Goal: Transaction & Acquisition: Purchase product/service

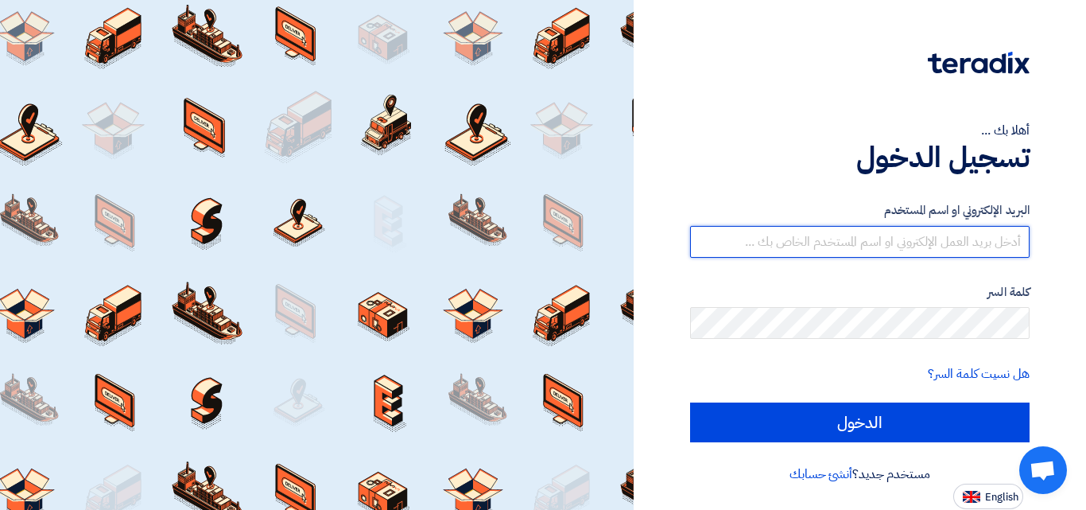
click at [839, 247] on input "text" at bounding box center [860, 242] width 340 height 32
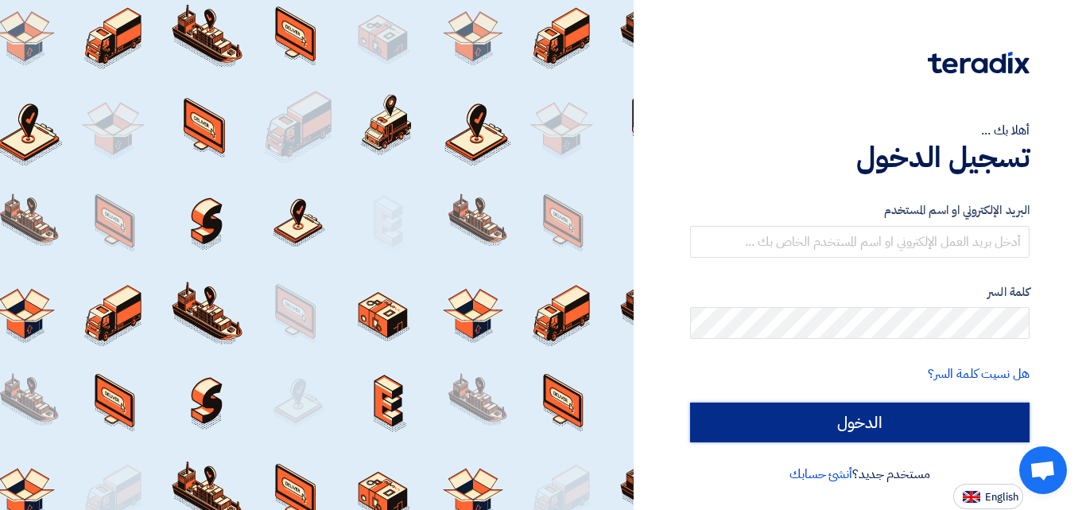
click at [849, 422] on input "الدخول" at bounding box center [860, 422] width 340 height 40
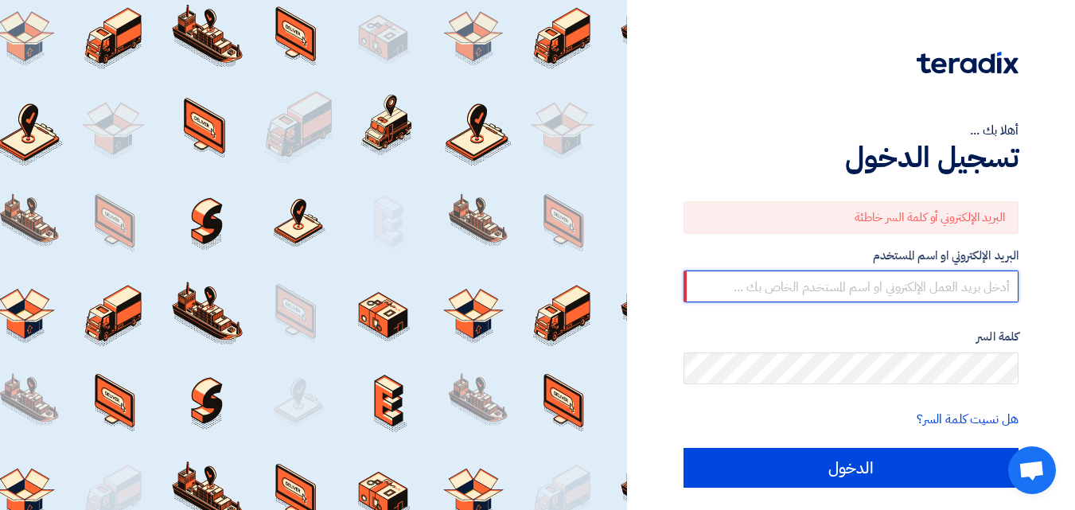
click at [844, 286] on input "text" at bounding box center [850, 286] width 335 height 32
type input "ش"
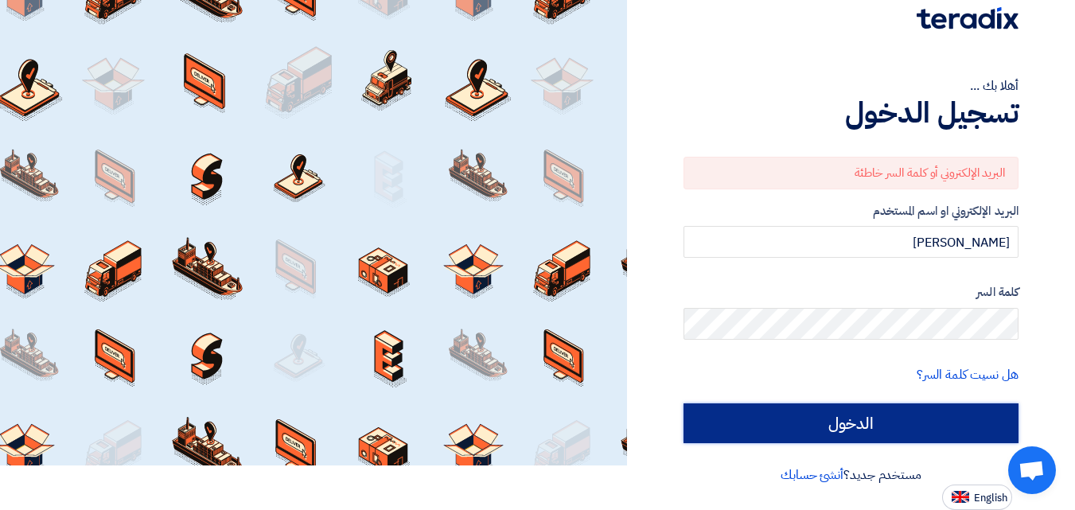
click at [845, 413] on input "الدخول" at bounding box center [850, 423] width 335 height 40
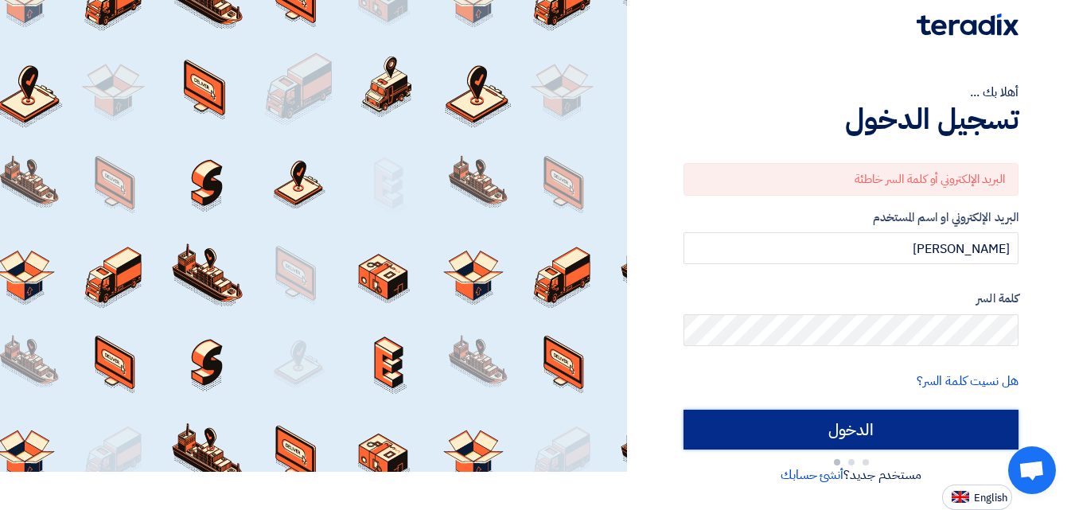
scroll to position [45, 0]
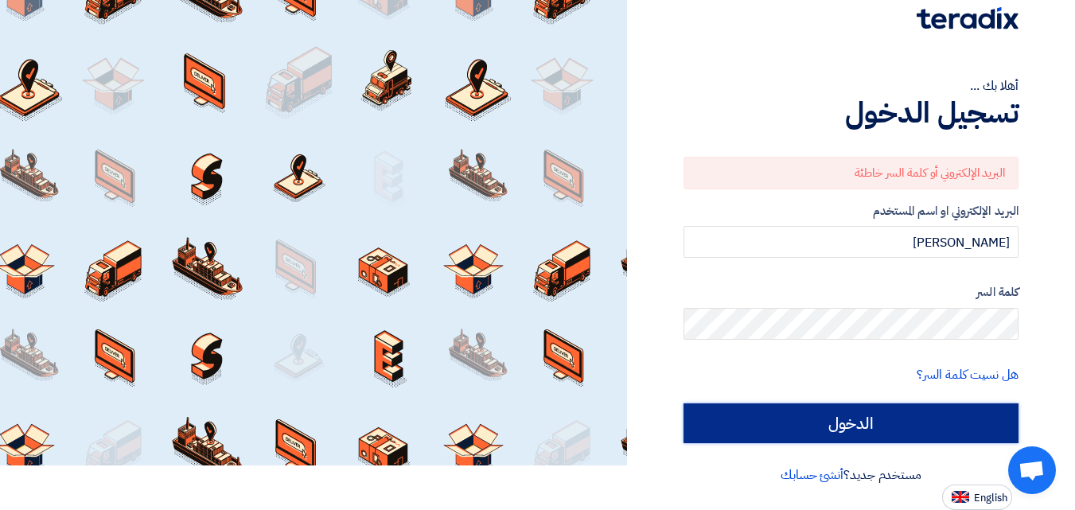
click at [845, 422] on input "الدخول" at bounding box center [850, 423] width 335 height 40
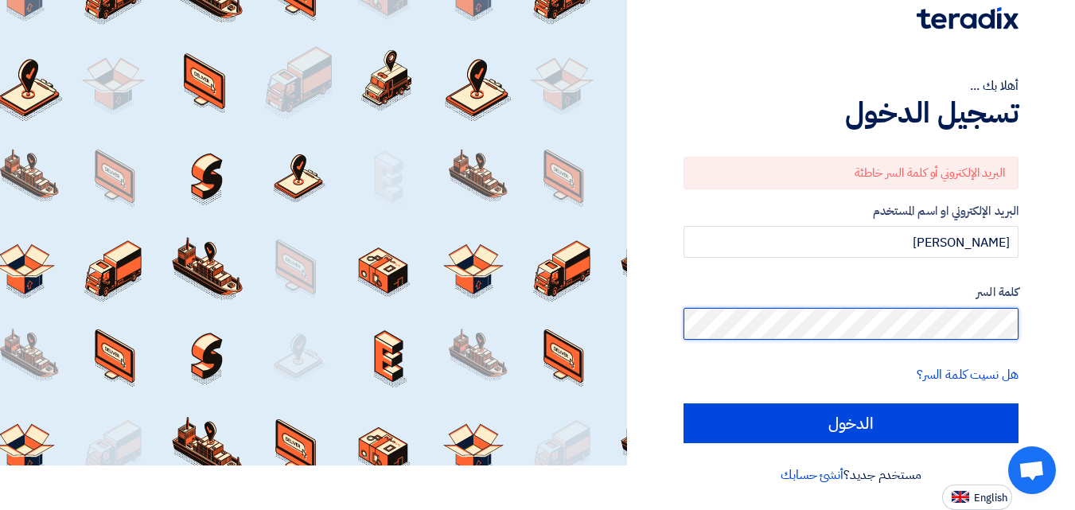
click at [683, 403] on input "الدخول" at bounding box center [850, 423] width 335 height 40
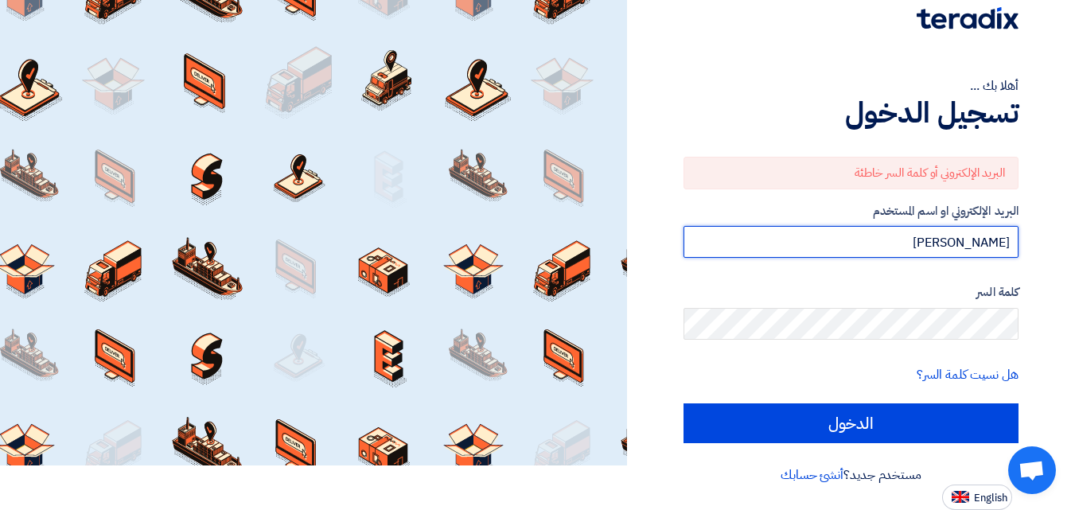
click at [915, 243] on input "[PERSON_NAME]" at bounding box center [850, 242] width 335 height 32
drag, startPoint x: 920, startPoint y: 243, endPoint x: 1032, endPoint y: 243, distance: 112.1
click at [1032, 243] on div "أهلا بك ... تسجيل الدخول البريد الإلكتروني أو كلمة السر خاطئة البريد الإلكتروني…" at bounding box center [851, 232] width 424 height 554
type input "a"
click at [1003, 247] on input "a" at bounding box center [850, 242] width 335 height 32
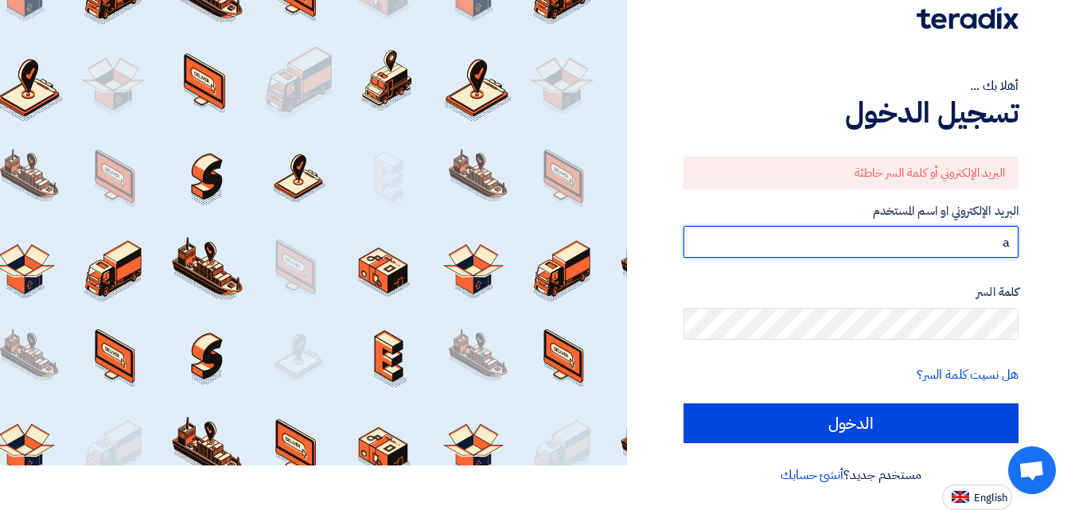
click at [1003, 247] on input "a" at bounding box center [850, 242] width 335 height 32
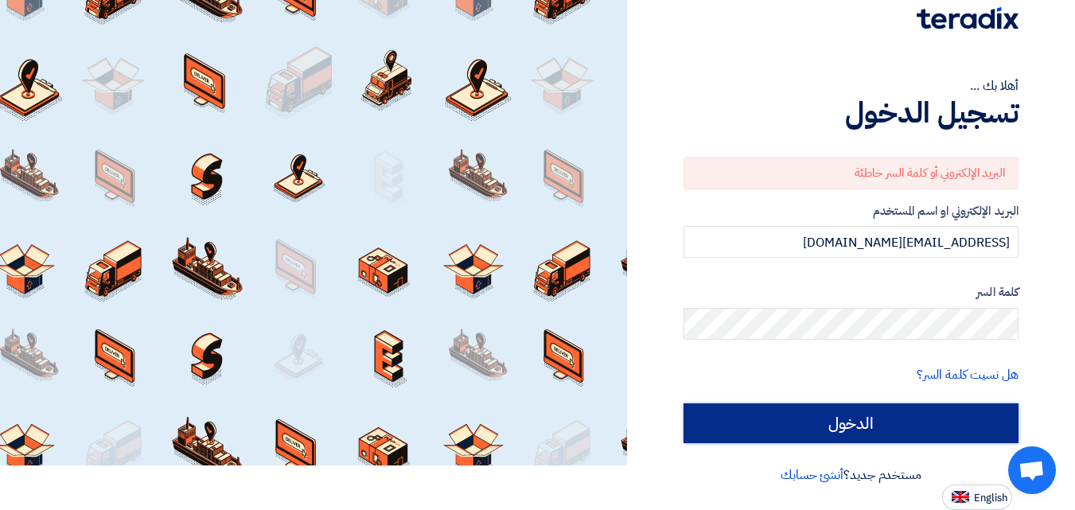
click at [925, 416] on input "الدخول" at bounding box center [850, 423] width 335 height 40
click at [890, 431] on input "الدخول" at bounding box center [850, 423] width 335 height 40
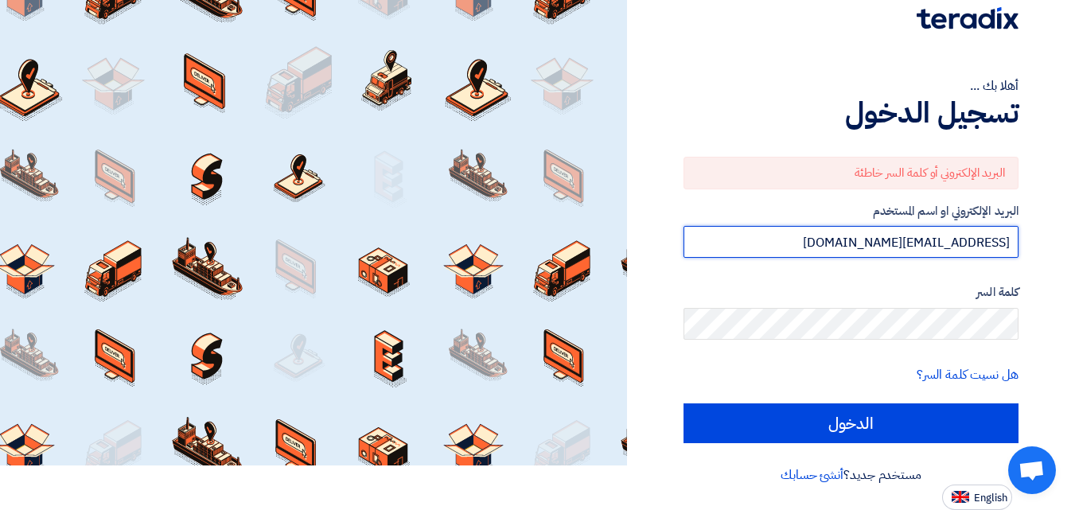
drag, startPoint x: 814, startPoint y: 245, endPoint x: 1020, endPoint y: 241, distance: 206.0
click at [1020, 241] on div "أهلا بك ... تسجيل الدخول البريد الإلكتروني أو كلمة السر خاطئة البريد الإلكتروني…" at bounding box center [851, 232] width 424 height 554
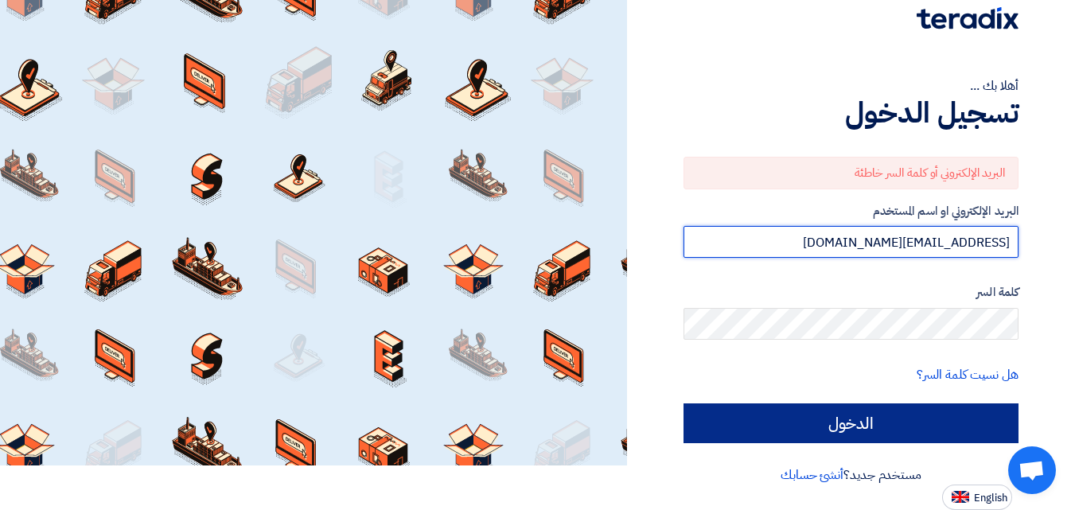
type input "[EMAIL_ADDRESS][DOMAIN_NAME]"
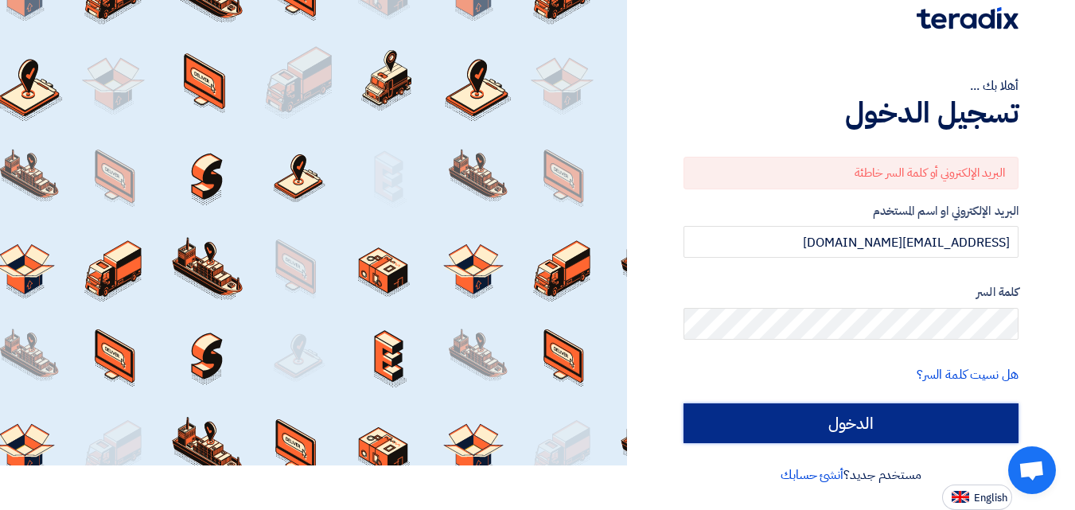
click at [876, 418] on input "الدخول" at bounding box center [850, 423] width 335 height 40
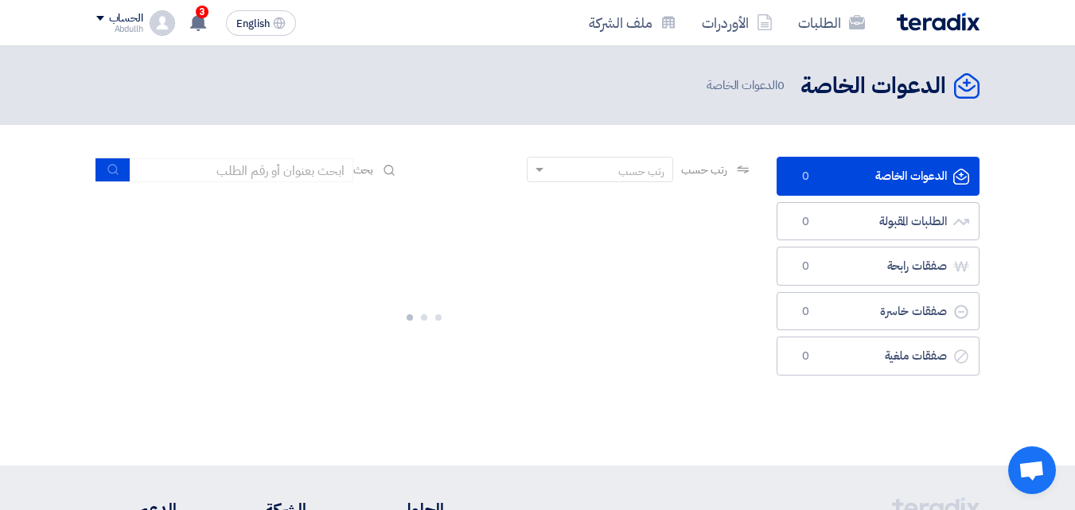
drag, startPoint x: 876, startPoint y: 418, endPoint x: 872, endPoint y: 426, distance: 8.6
click at [872, 426] on div "الدعوات الخاصة الدعوات الخاصة 0 الطلبات المقبولة الطلبات المقبولة 0 صفقات رابحة…" at bounding box center [877, 295] width 227 height 277
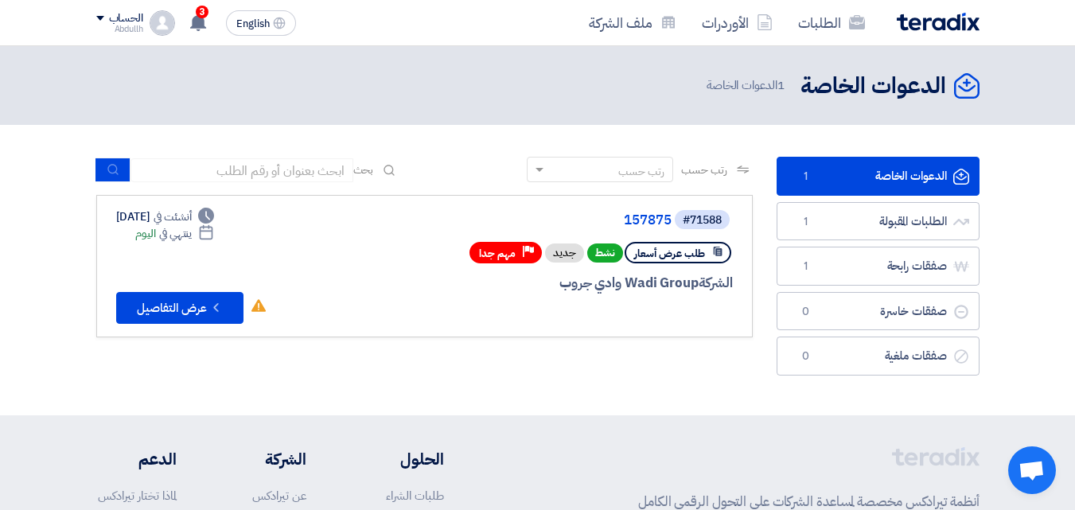
click at [103, 24] on div "الحساب" at bounding box center [119, 19] width 47 height 14
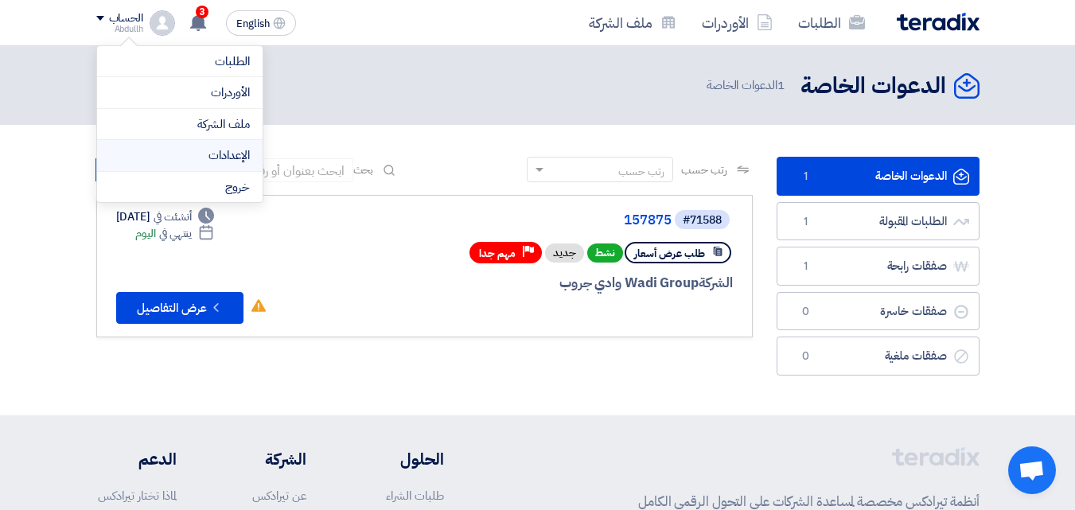
click at [172, 154] on link "الإعدادات" at bounding box center [180, 155] width 140 height 18
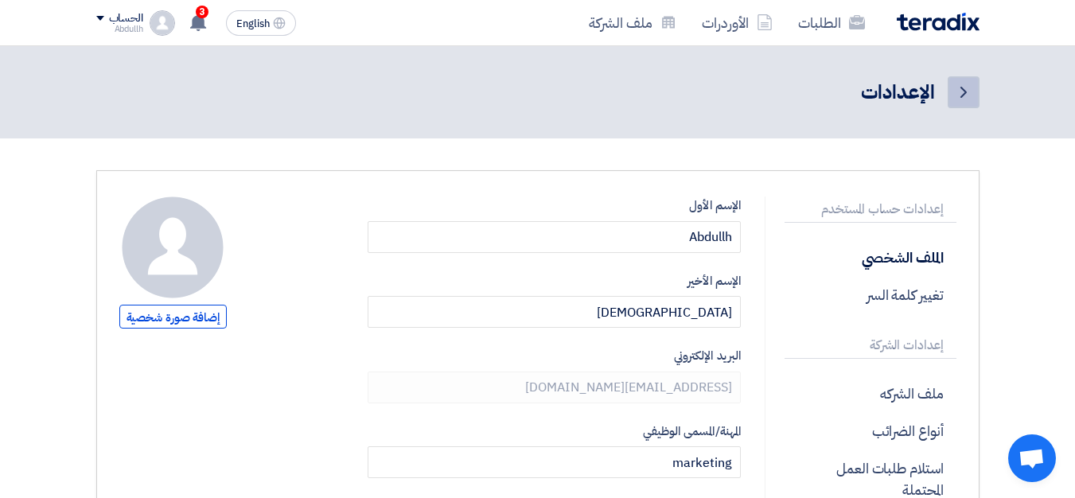
click at [967, 87] on icon "Back" at bounding box center [963, 92] width 19 height 19
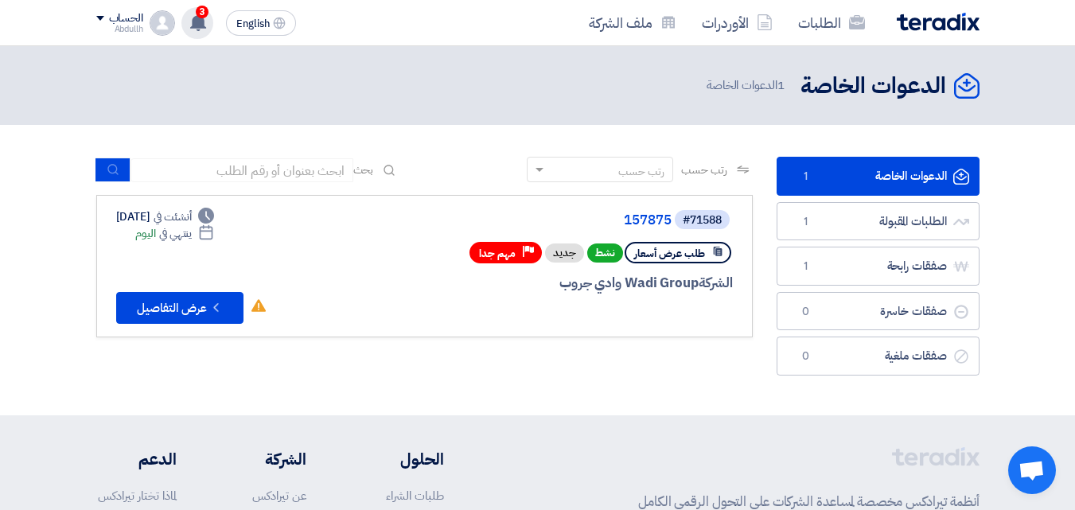
click at [193, 20] on use at bounding box center [198, 22] width 16 height 17
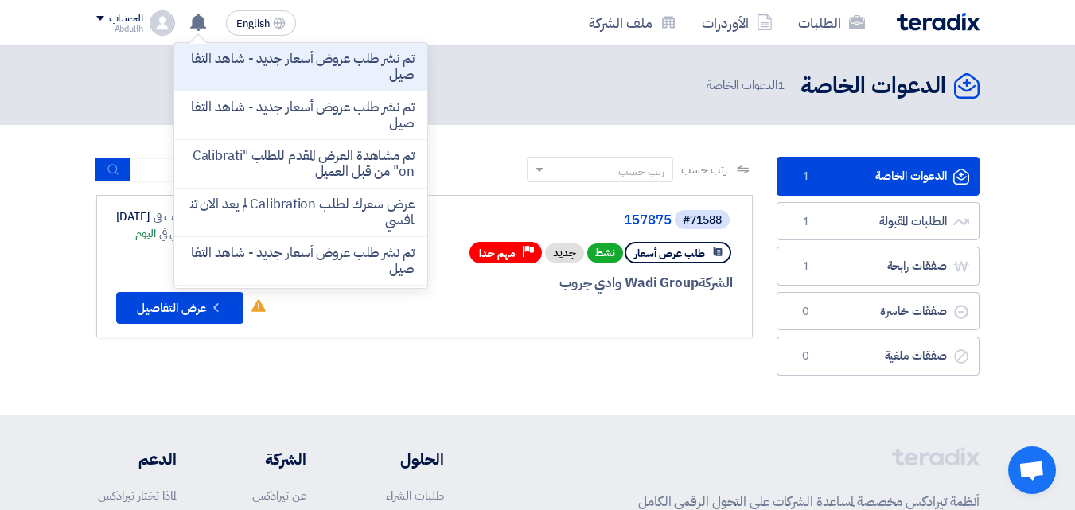
click at [113, 22] on div "الحساب" at bounding box center [126, 19] width 34 height 14
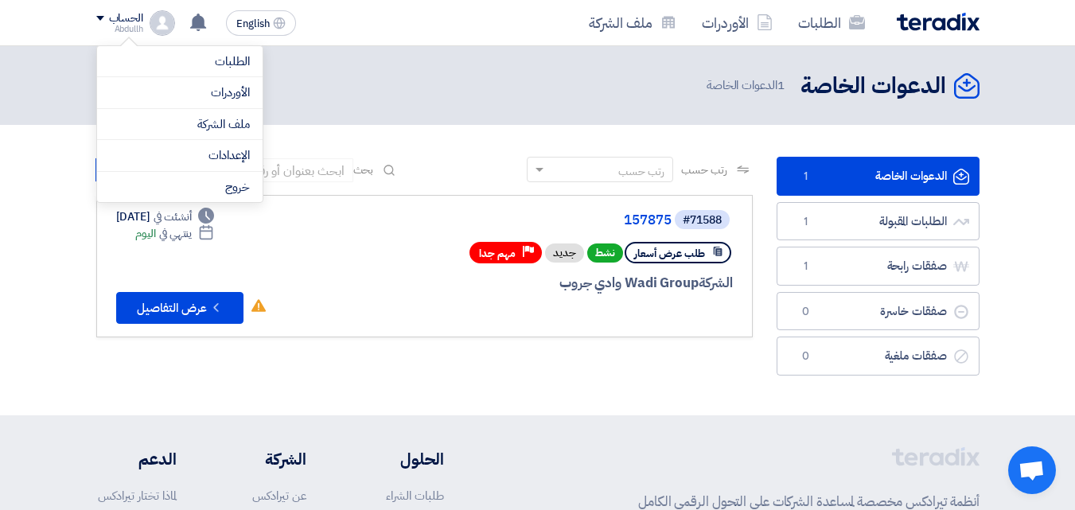
click at [165, 21] on img at bounding box center [162, 22] width 25 height 25
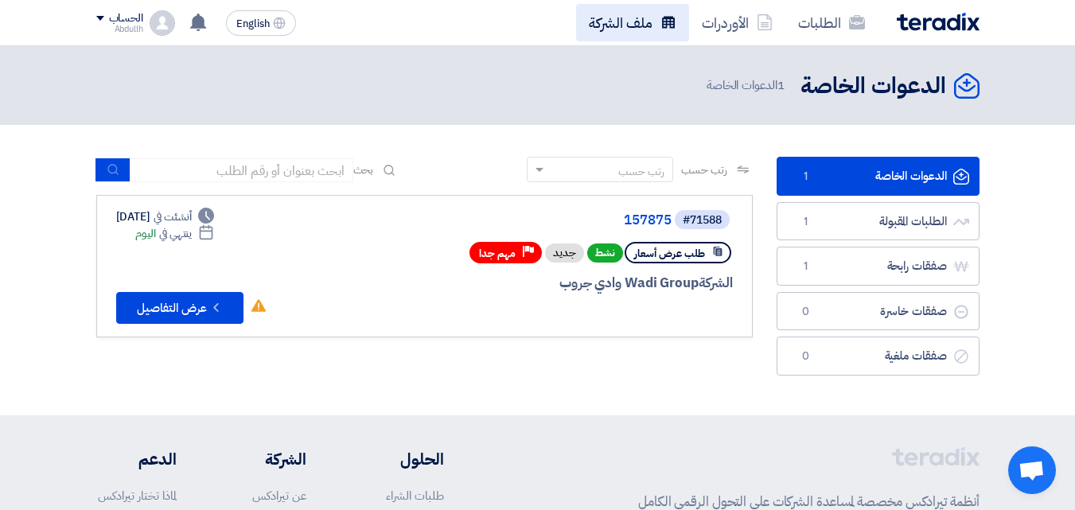
click at [638, 17] on link "ملف الشركة" at bounding box center [632, 22] width 113 height 37
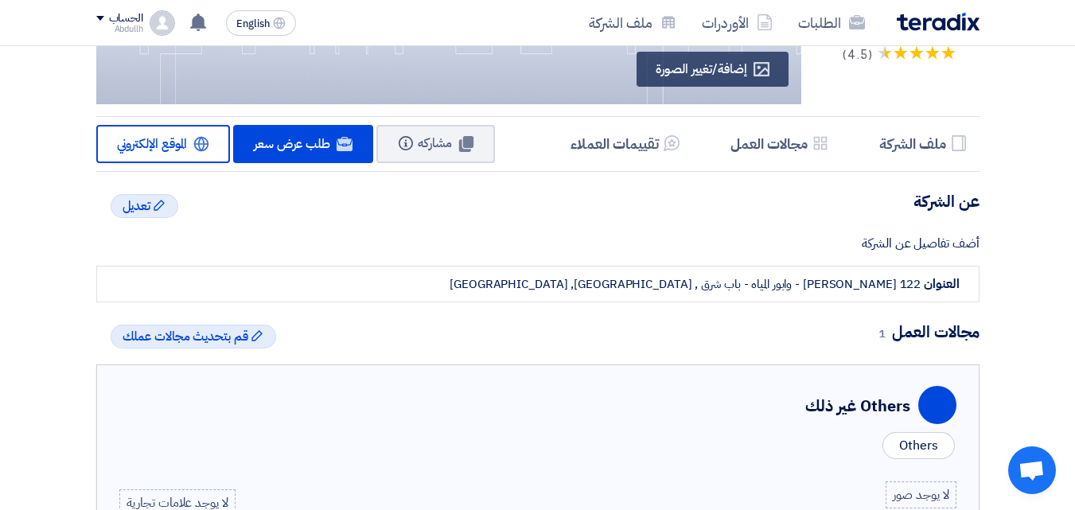
scroll to position [80, 0]
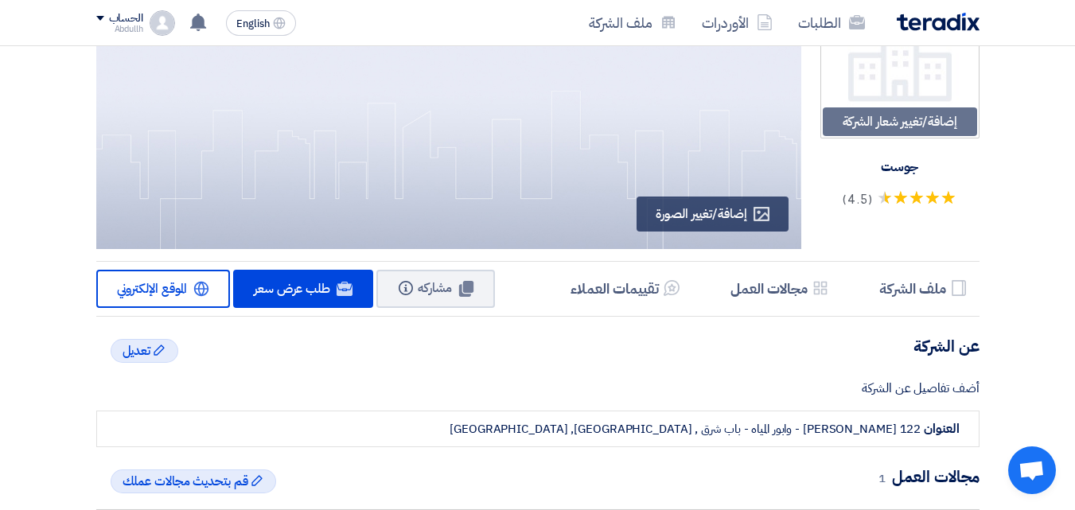
click at [145, 18] on div "الحساب Abdullh الطلبات الأوردرات ملف الشركة الإعدادات خروج" at bounding box center [135, 22] width 79 height 25
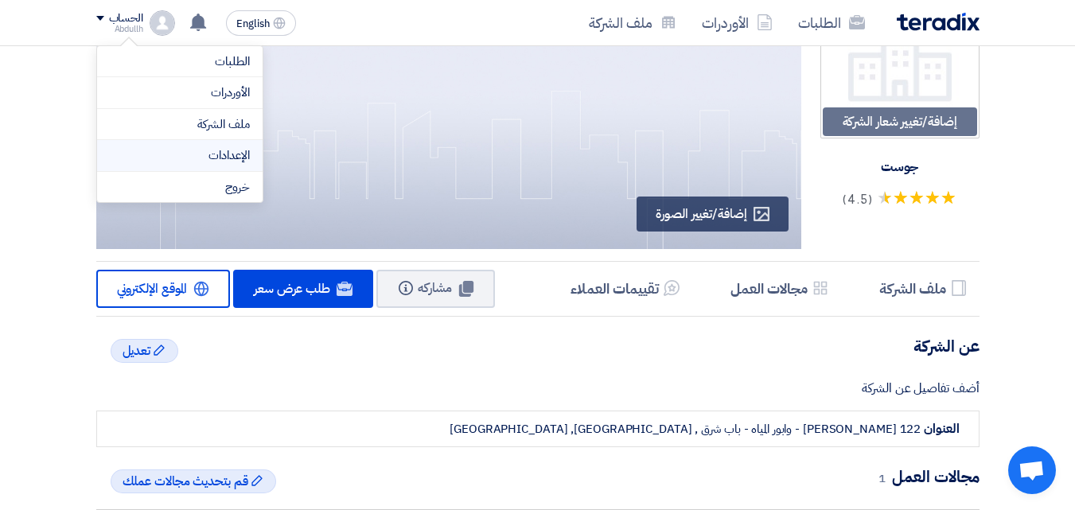
click at [192, 151] on link "الإعدادات" at bounding box center [180, 155] width 140 height 18
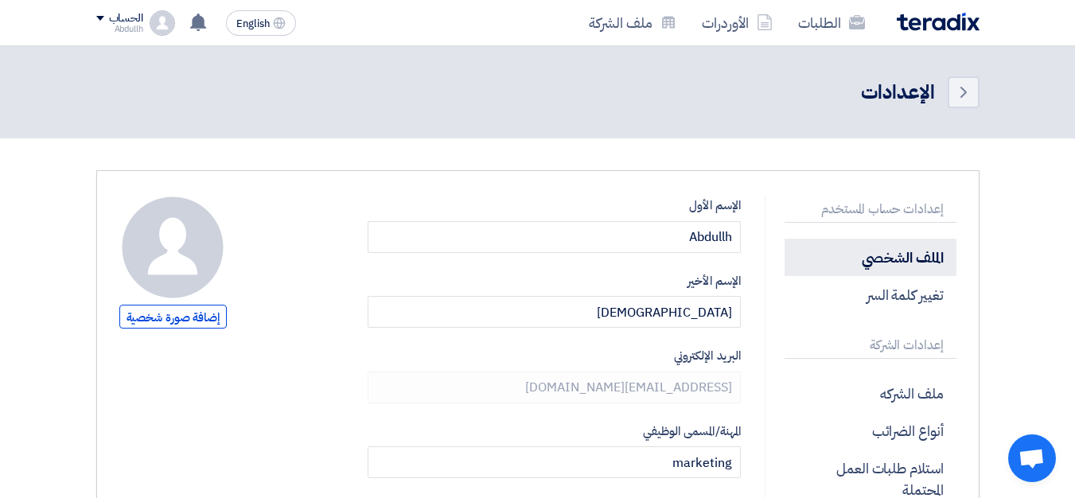
click at [913, 257] on p "الملف الشخصي" at bounding box center [870, 257] width 172 height 37
click at [893, 259] on p "الملف الشخصي" at bounding box center [870, 257] width 172 height 37
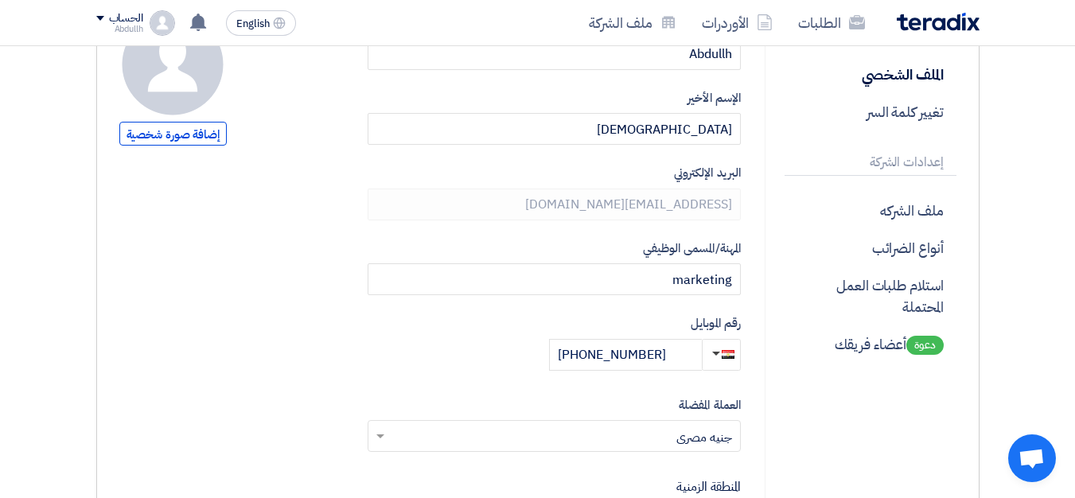
scroll to position [182, 0]
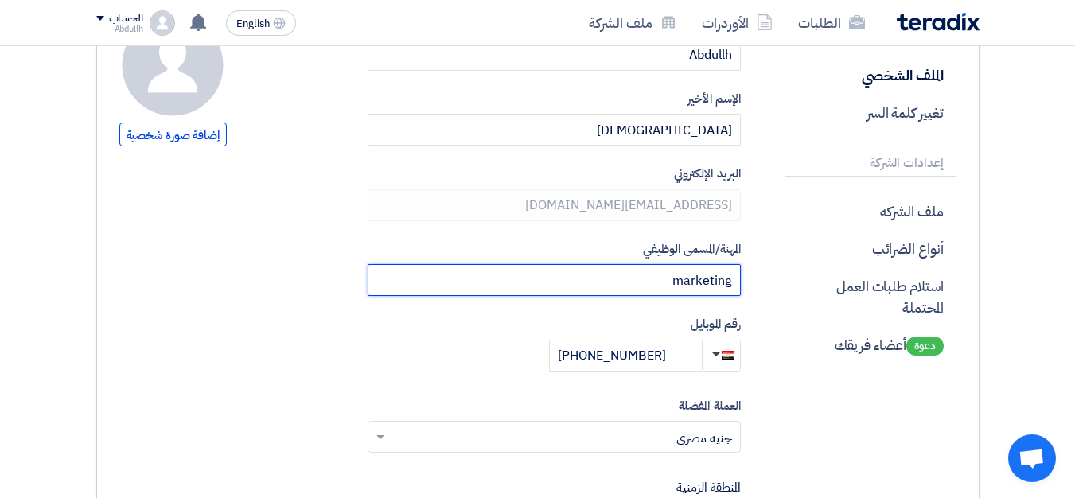
click at [663, 275] on input "marketing" at bounding box center [553, 280] width 373 height 32
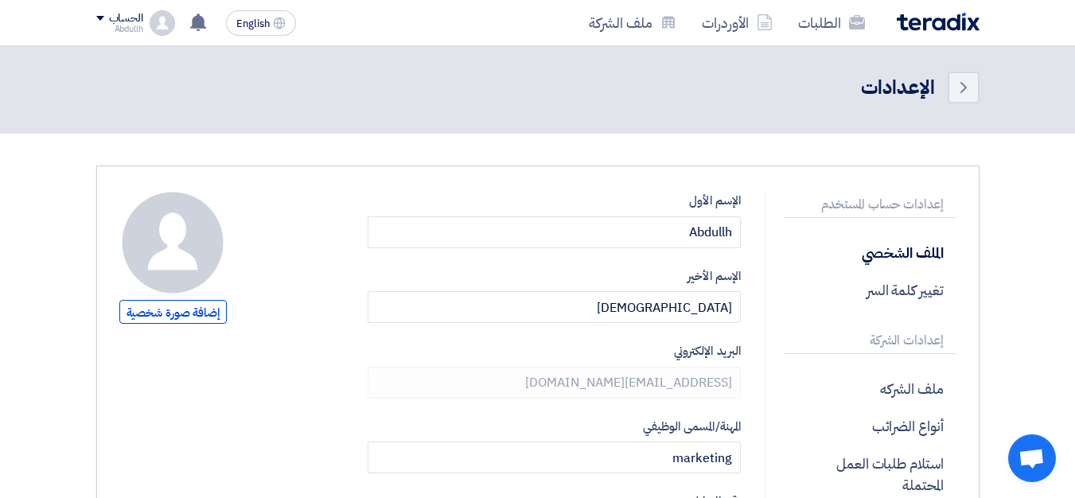
scroll to position [0, 0]
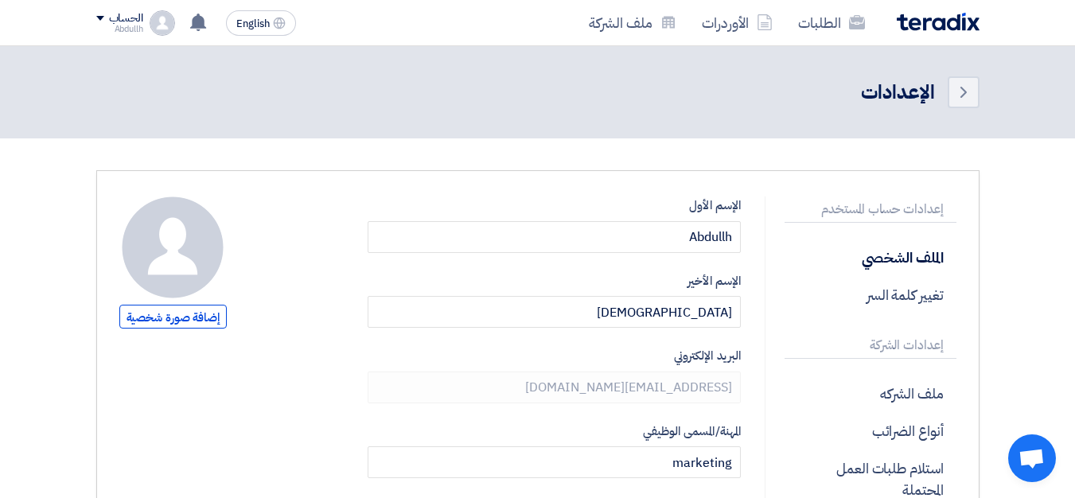
click at [865, 209] on p "إعدادات حساب المستخدم" at bounding box center [870, 209] width 172 height 26
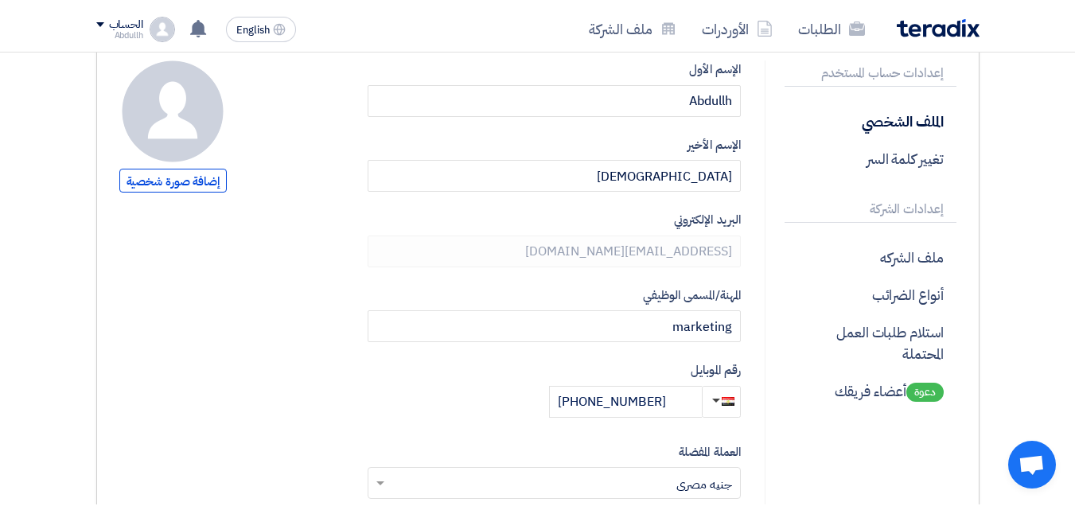
scroll to position [159, 0]
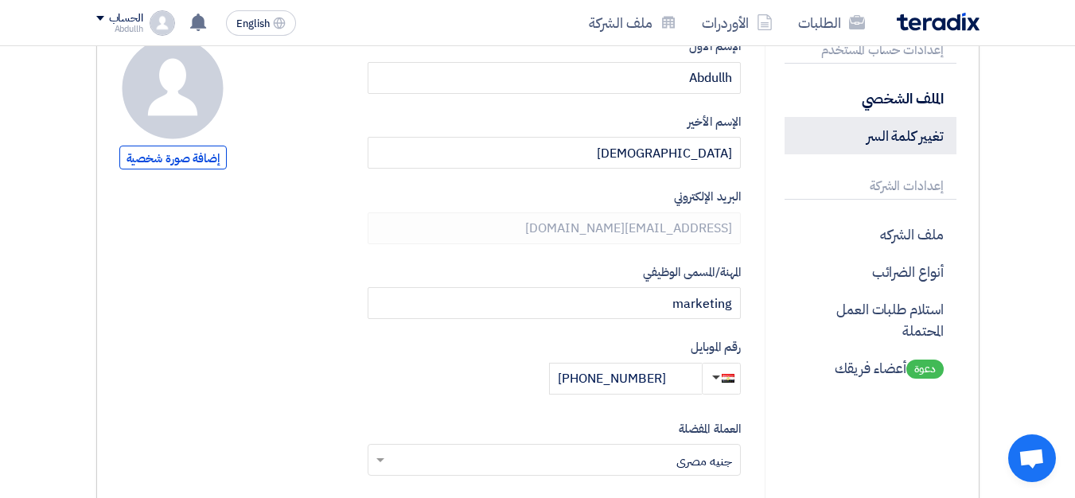
click at [903, 143] on p "تغيير كلمة السر" at bounding box center [870, 135] width 172 height 37
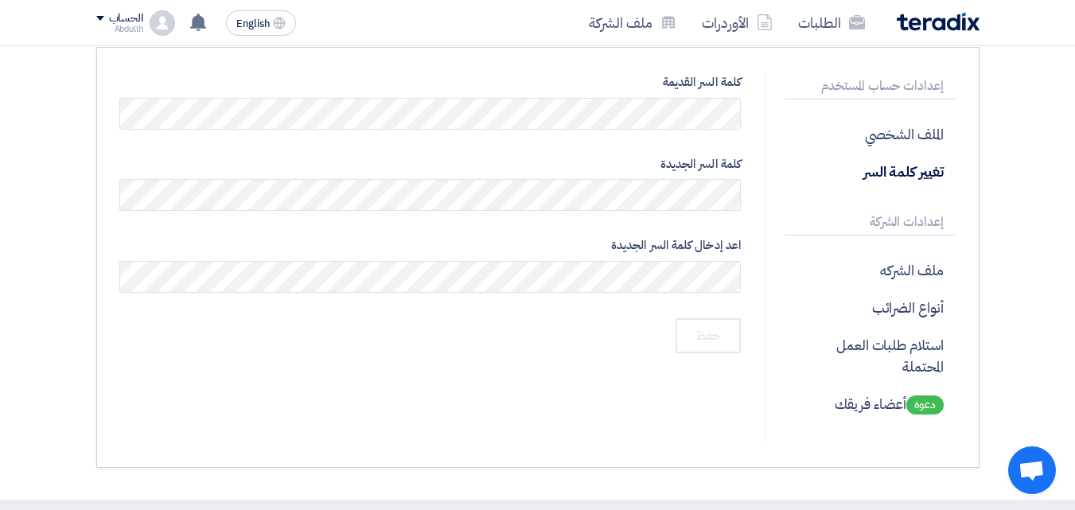
scroll to position [239, 0]
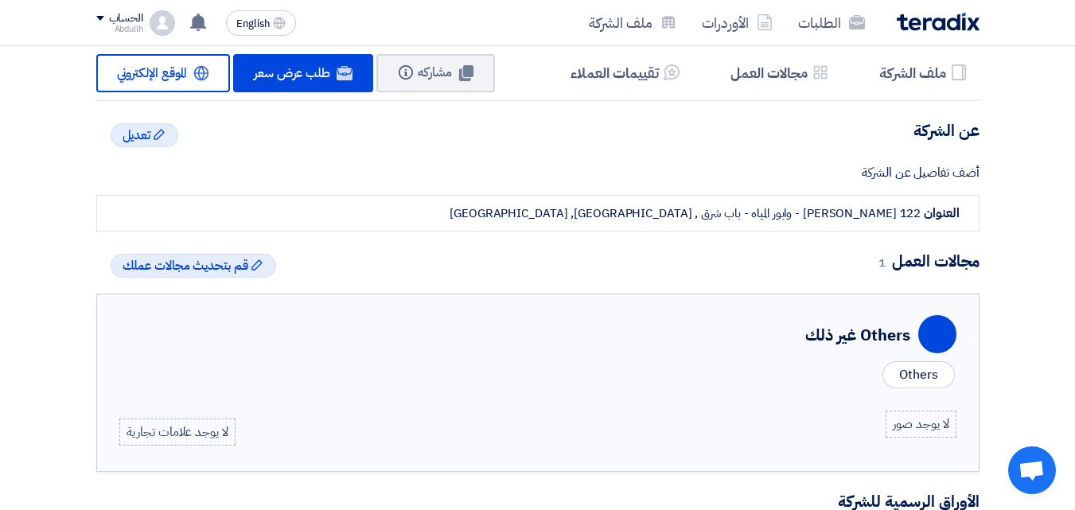
scroll to position [318, 0]
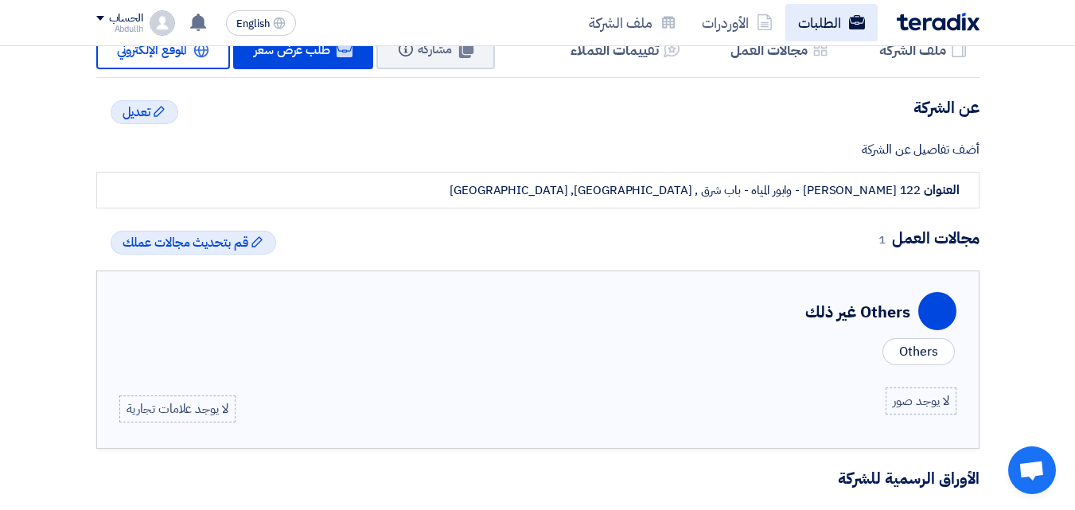
click at [810, 21] on link "الطلبات" at bounding box center [831, 22] width 92 height 37
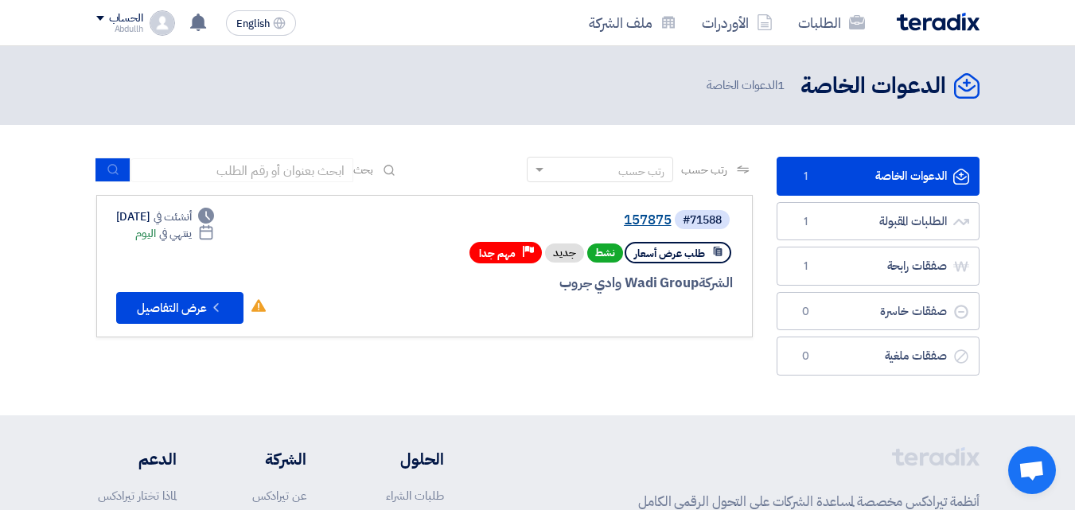
click at [651, 220] on link "157875" at bounding box center [512, 220] width 318 height 14
click at [163, 306] on button "Check details عرض التفاصيل" at bounding box center [179, 308] width 127 height 32
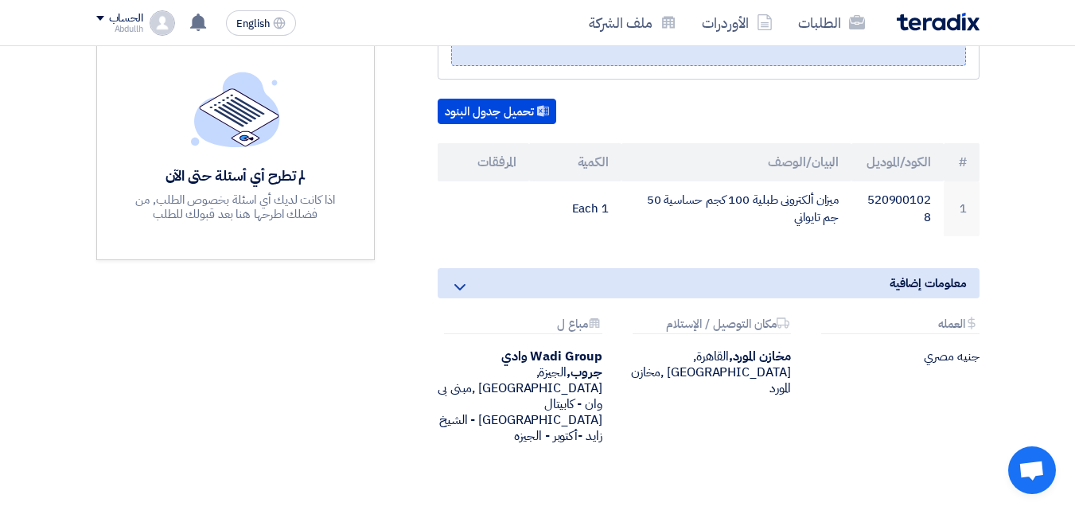
scroll to position [379, 0]
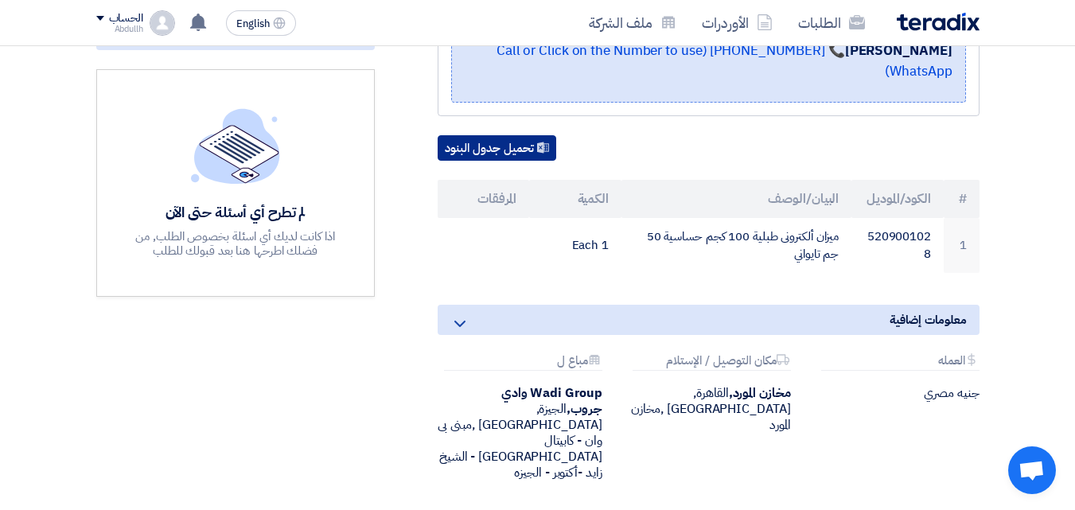
click at [506, 135] on button "تحميل جدول البنود" at bounding box center [496, 147] width 119 height 25
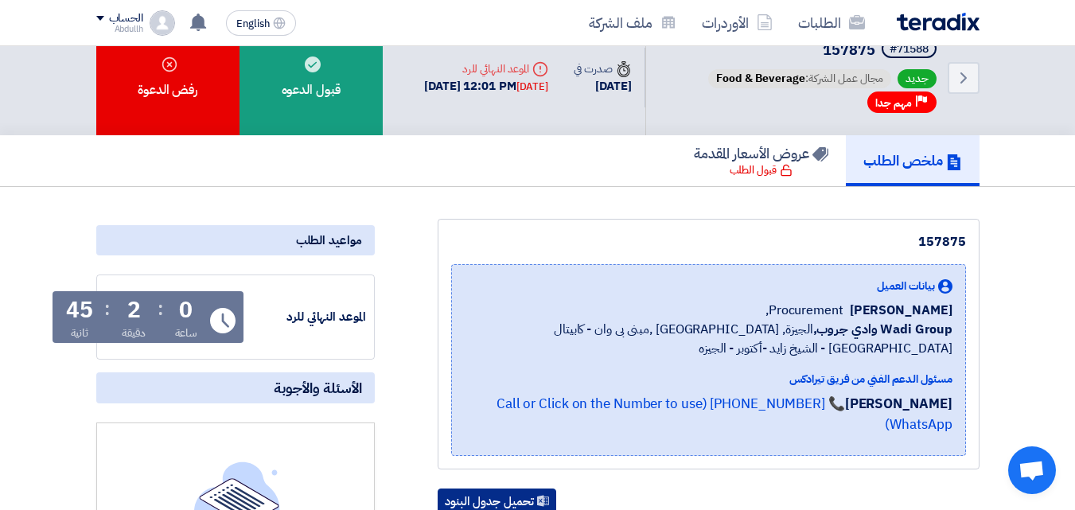
scroll to position [0, 0]
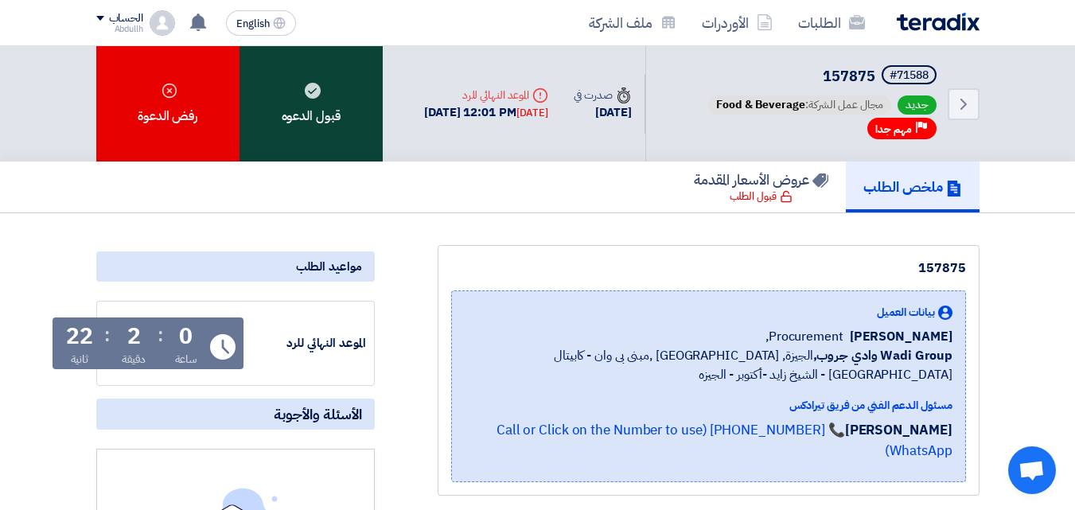
click at [329, 120] on div "قبول الدعوه" at bounding box center [310, 103] width 143 height 115
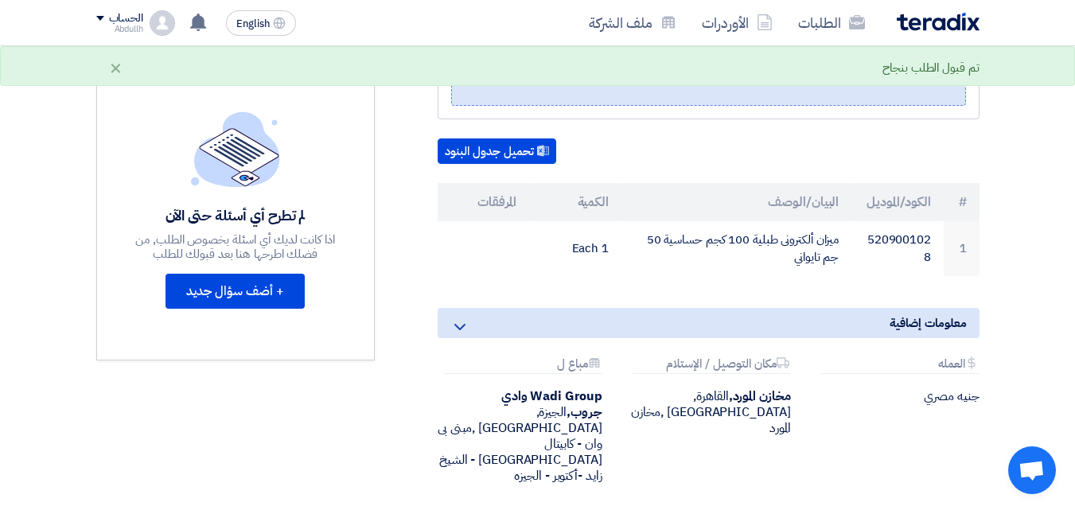
scroll to position [398, 0]
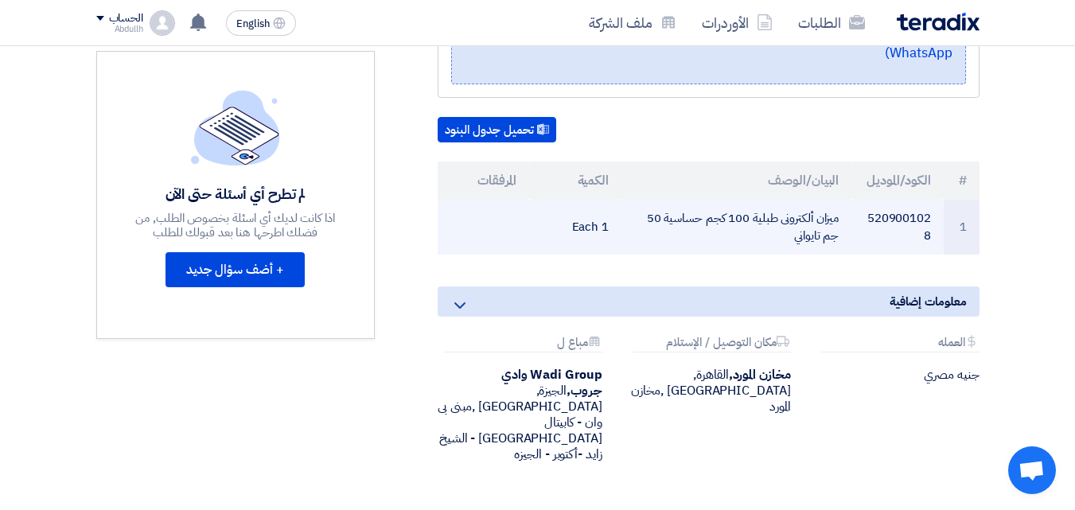
click at [506, 208] on td at bounding box center [483, 227] width 92 height 55
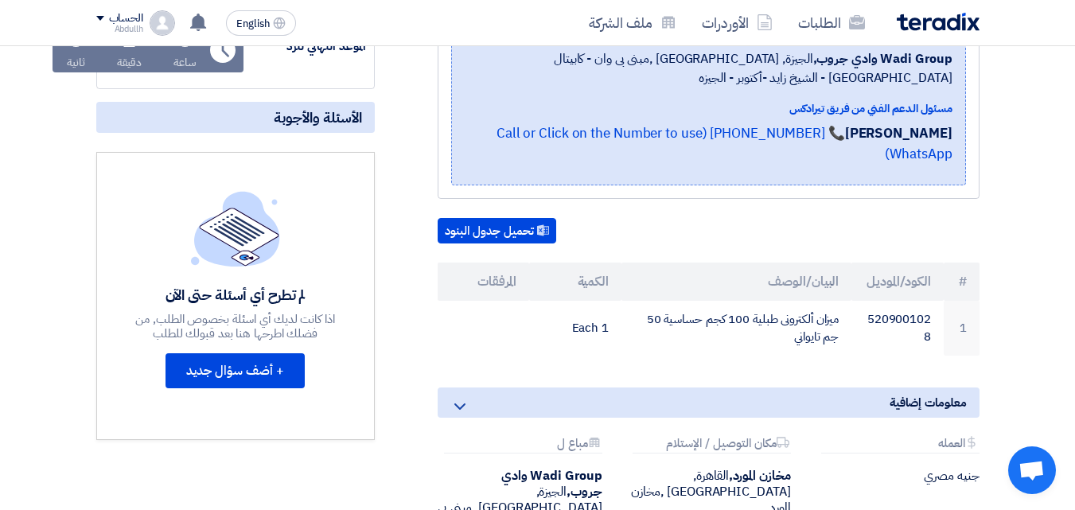
scroll to position [318, 0]
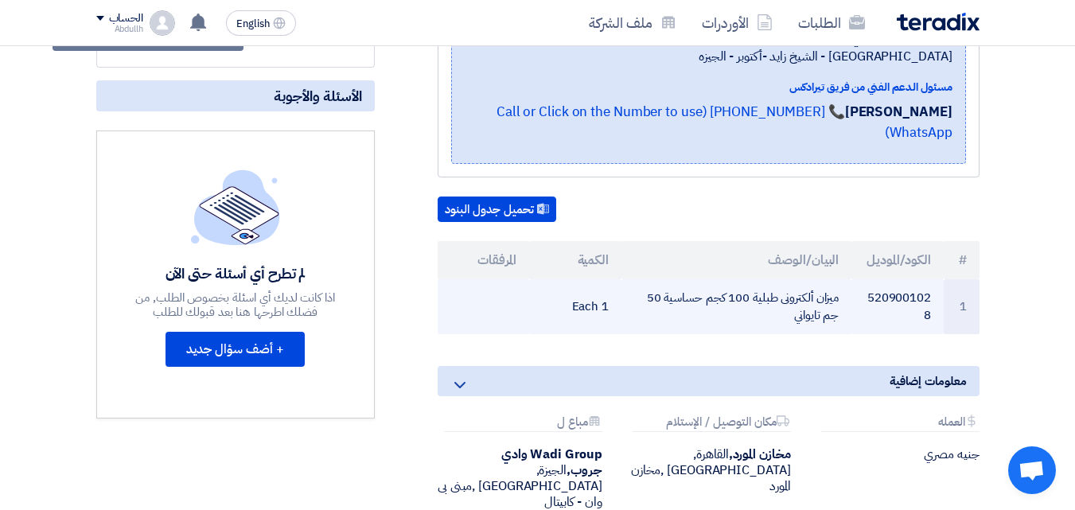
click at [584, 283] on td "1 Each" at bounding box center [575, 306] width 92 height 55
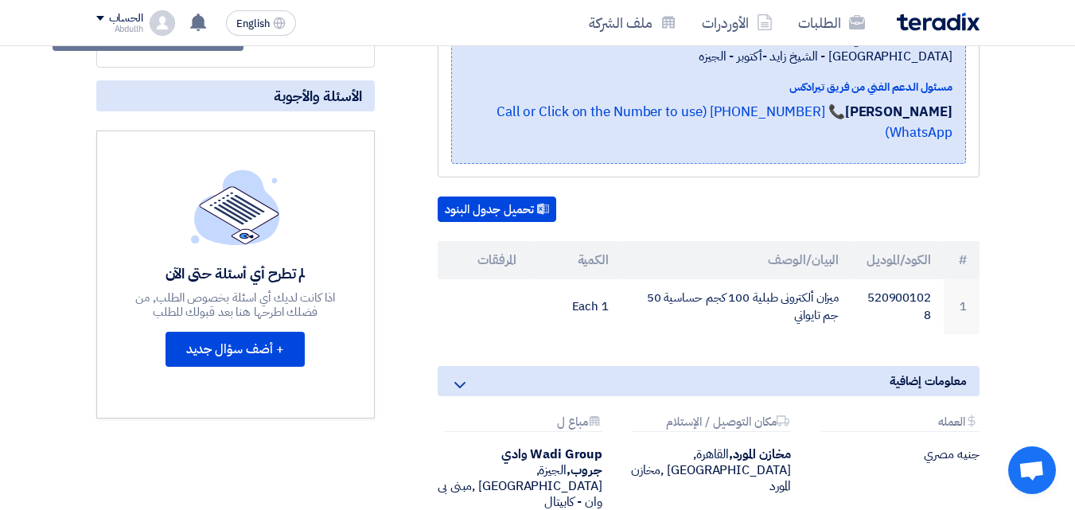
click at [461, 375] on icon at bounding box center [459, 384] width 19 height 19
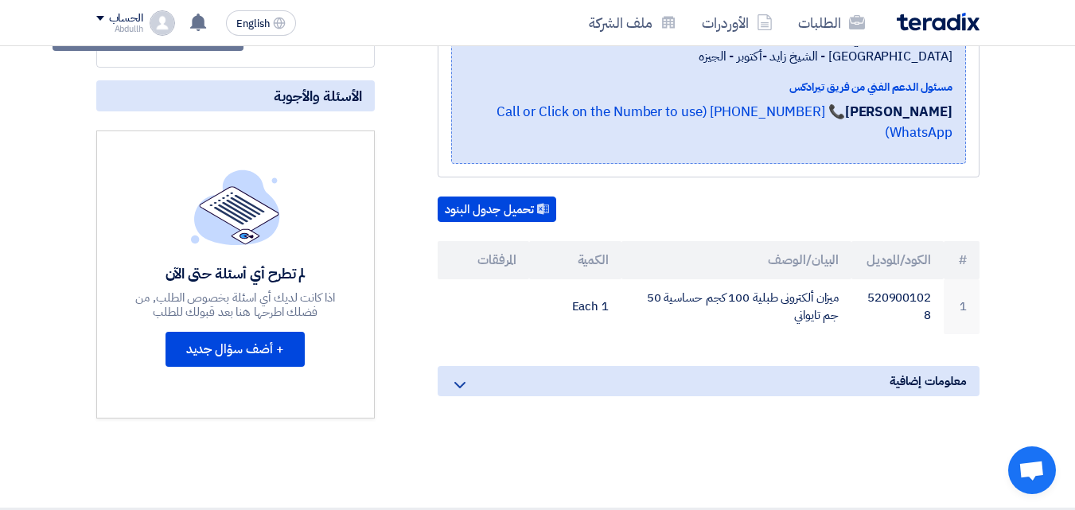
click at [461, 375] on icon at bounding box center [459, 384] width 19 height 19
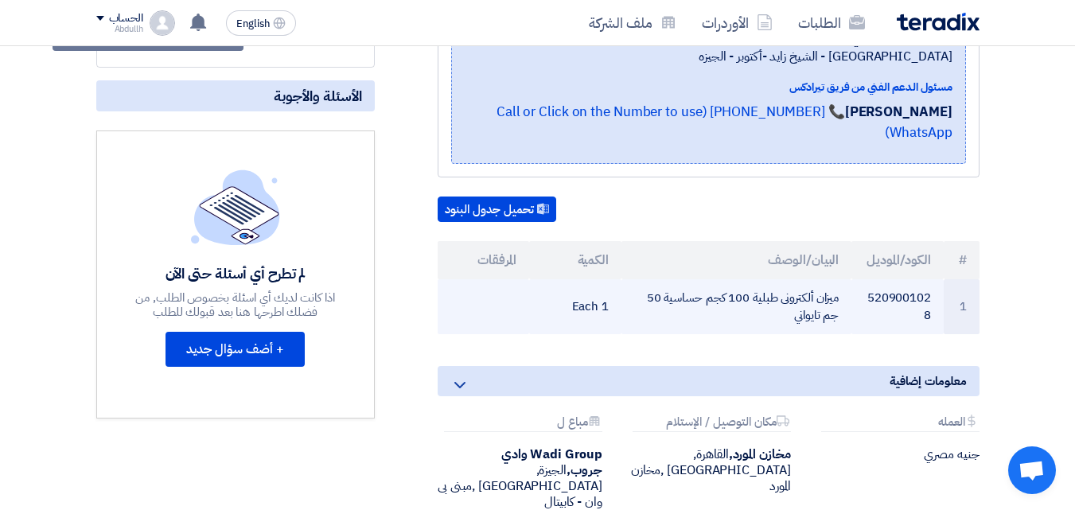
click at [796, 279] on td "ميزان ألكترونى طبلية 100 كجم حساسية 50 جم تايواني" at bounding box center [736, 306] width 230 height 55
click at [587, 279] on td "1 Each" at bounding box center [575, 306] width 92 height 55
click at [485, 279] on td at bounding box center [483, 306] width 92 height 55
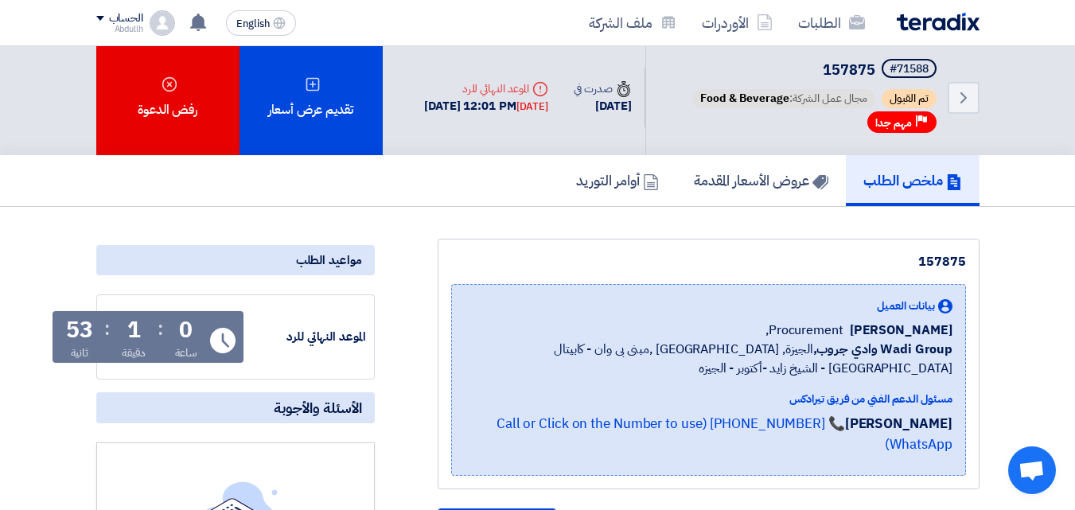
scroll to position [0, 0]
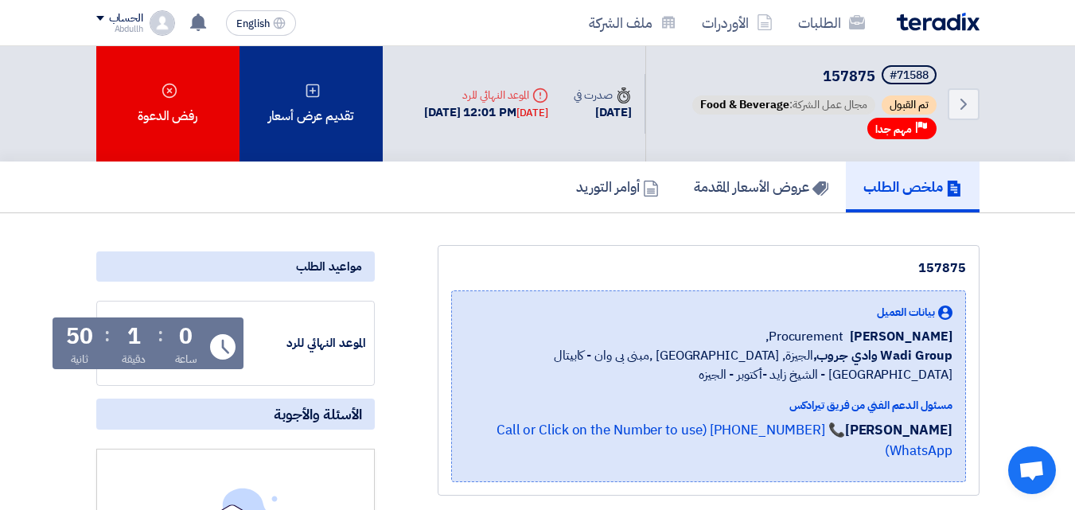
click at [317, 96] on use at bounding box center [312, 91] width 14 height 14
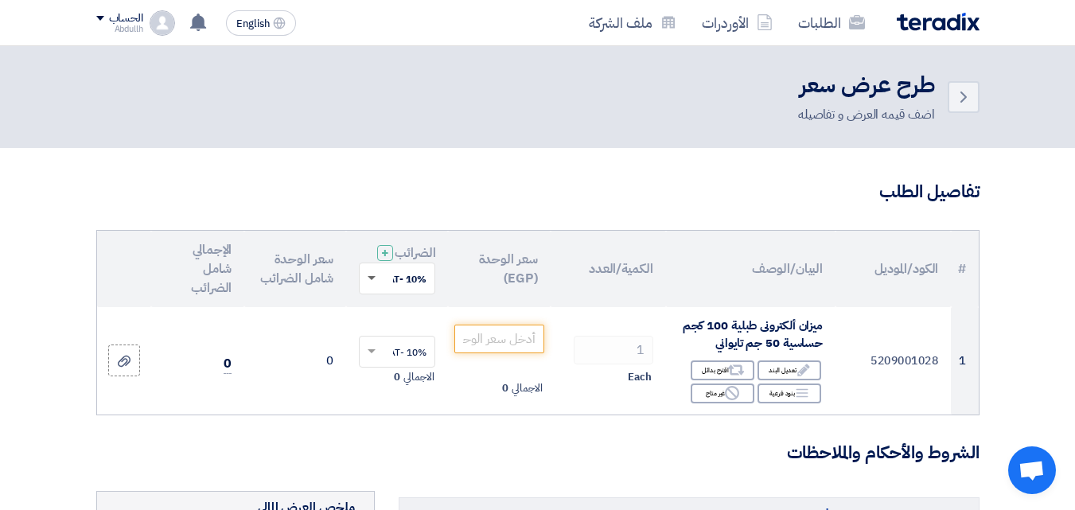
click at [371, 282] on span at bounding box center [371, 279] width 8 height 6
click at [378, 321] on div "10% -VAT" at bounding box center [396, 308] width 75 height 28
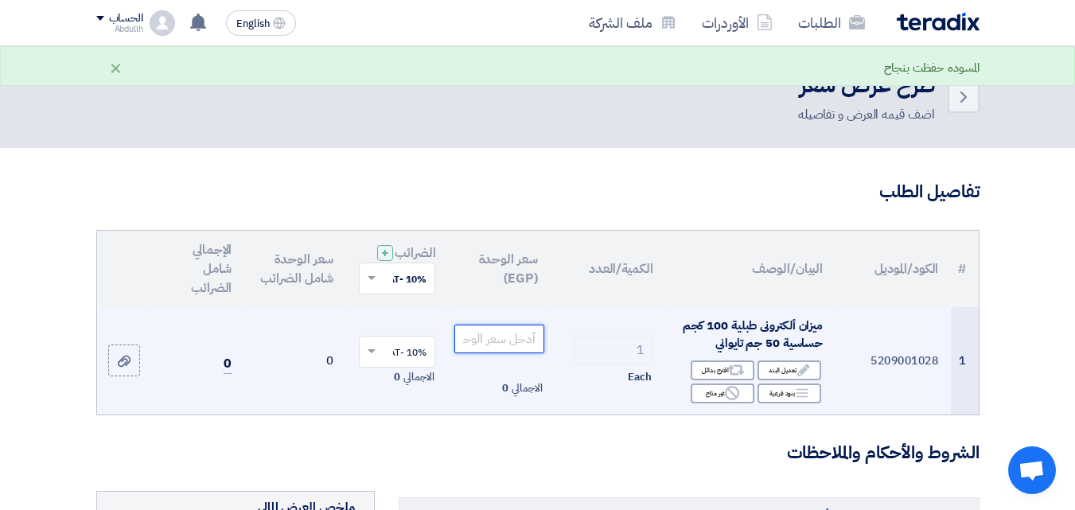
click at [516, 353] on input "number" at bounding box center [498, 338] width 89 height 29
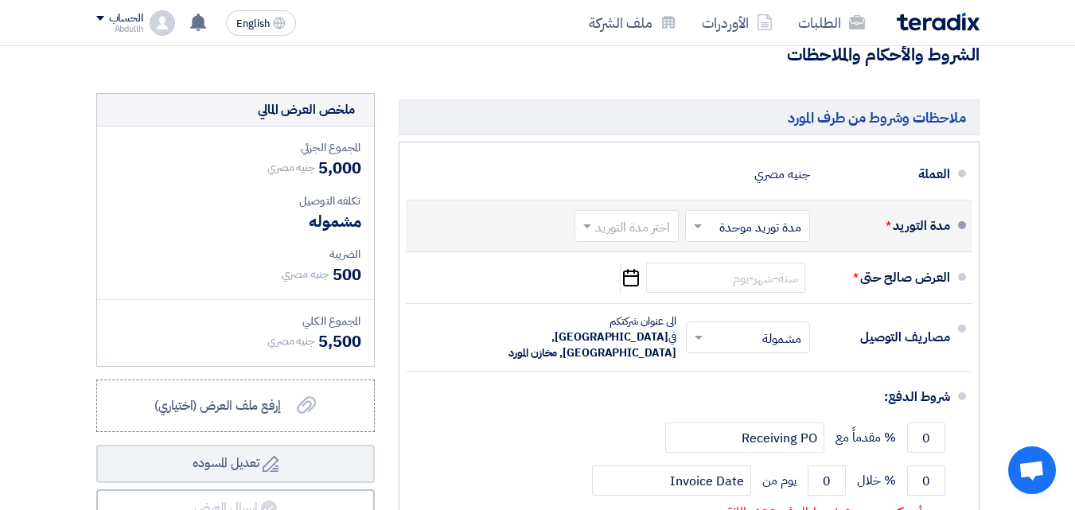
scroll to position [477, 0]
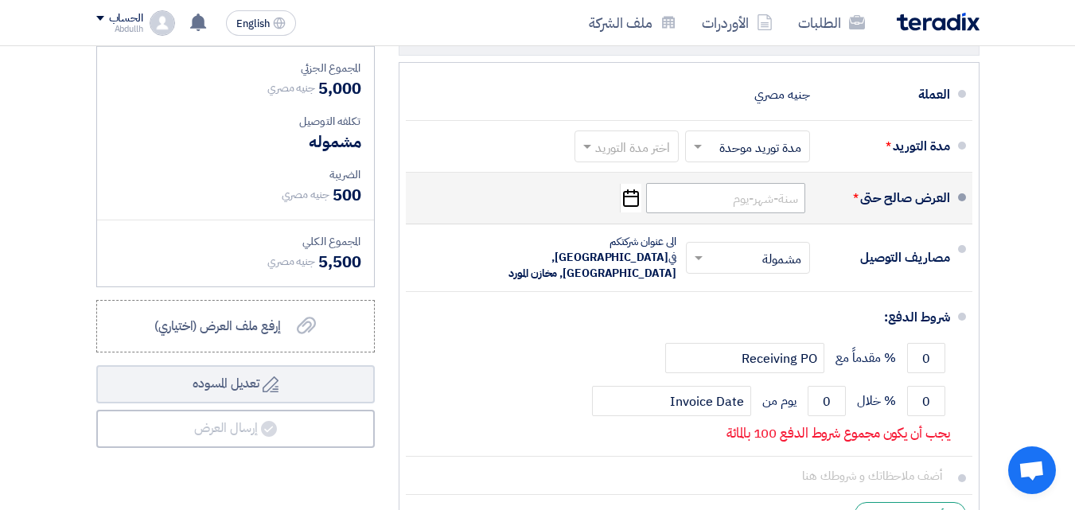
type input "5000"
click at [716, 213] on input at bounding box center [725, 198] width 159 height 30
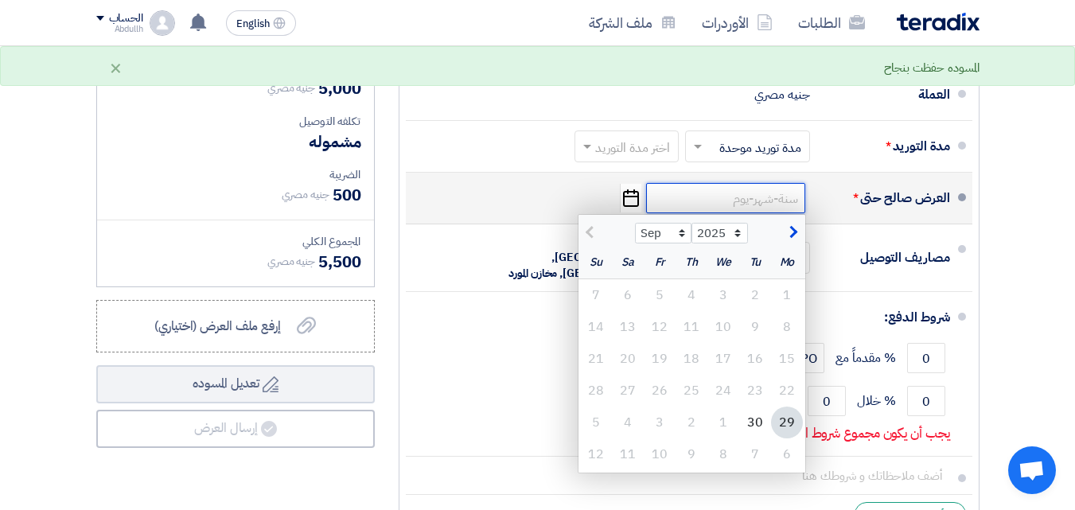
click at [721, 213] on input at bounding box center [725, 198] width 159 height 30
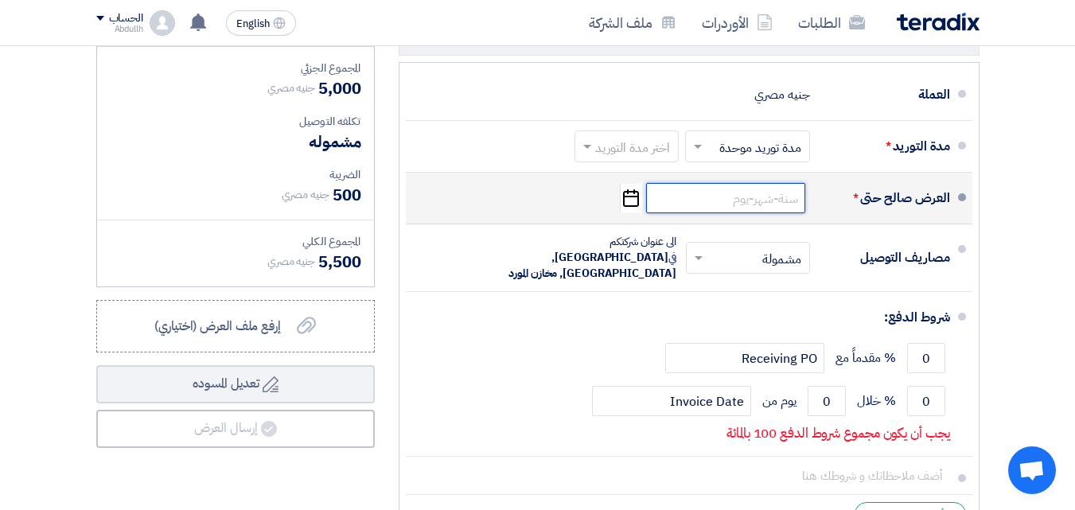
click at [753, 212] on input at bounding box center [725, 198] width 159 height 30
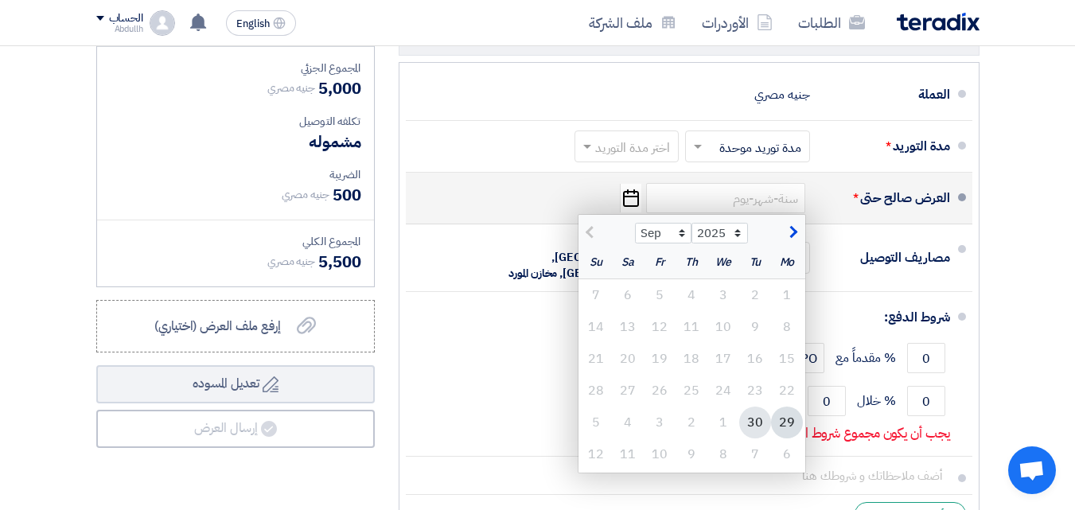
click at [752, 438] on div "30" at bounding box center [755, 422] width 32 height 32
type input "[DATE]"
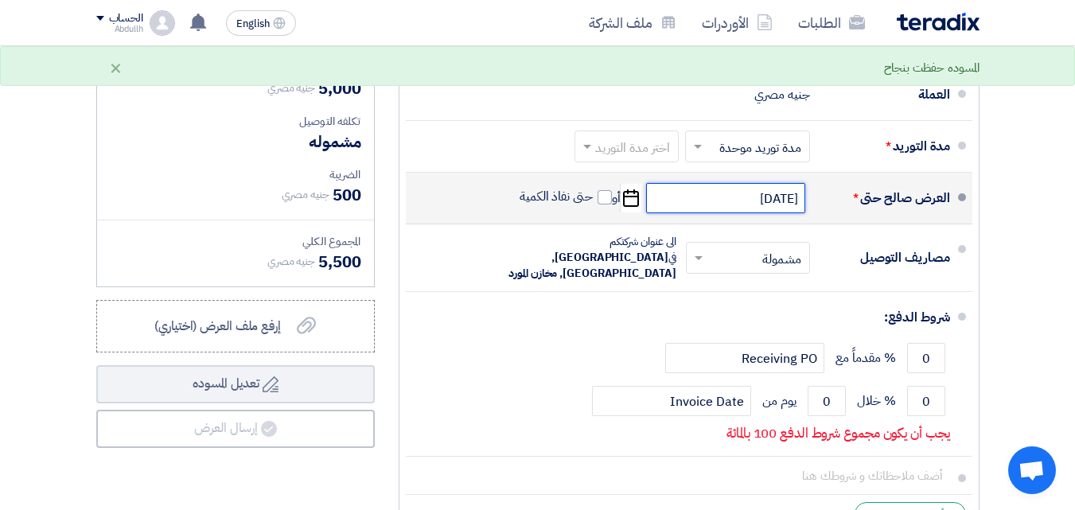
click at [733, 212] on input "[DATE]" at bounding box center [725, 198] width 159 height 30
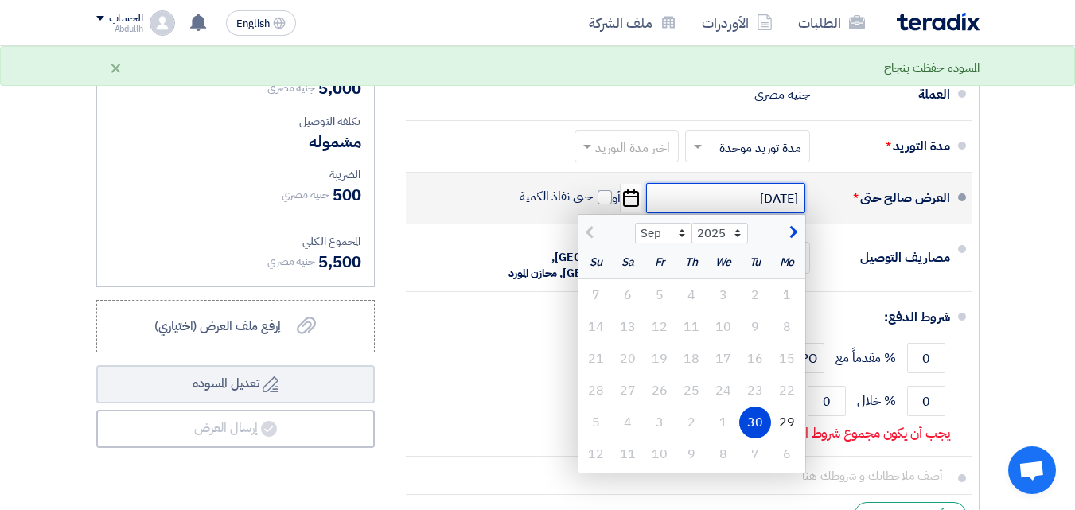
click at [733, 212] on input "[DATE]" at bounding box center [725, 198] width 159 height 30
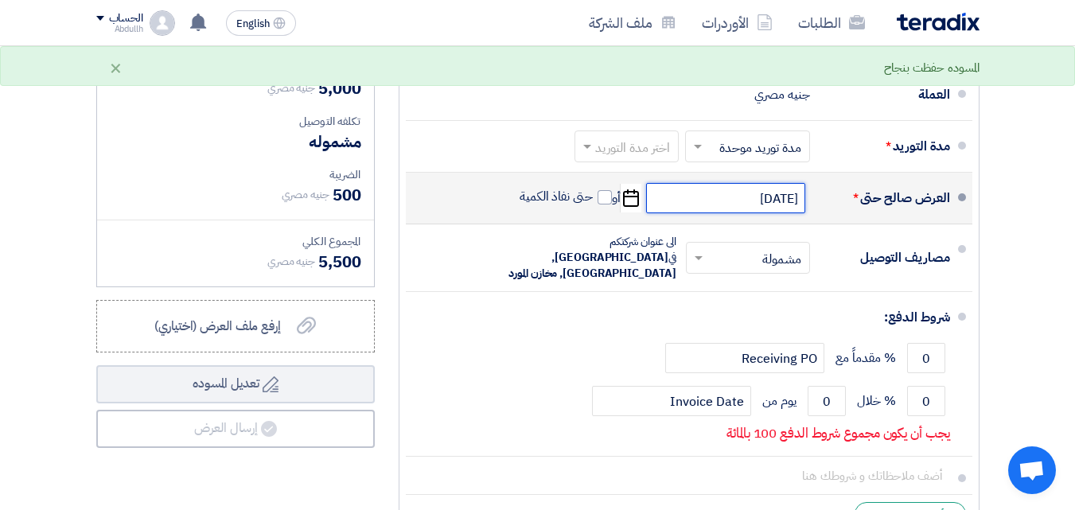
click at [735, 210] on input "[DATE]" at bounding box center [725, 198] width 159 height 30
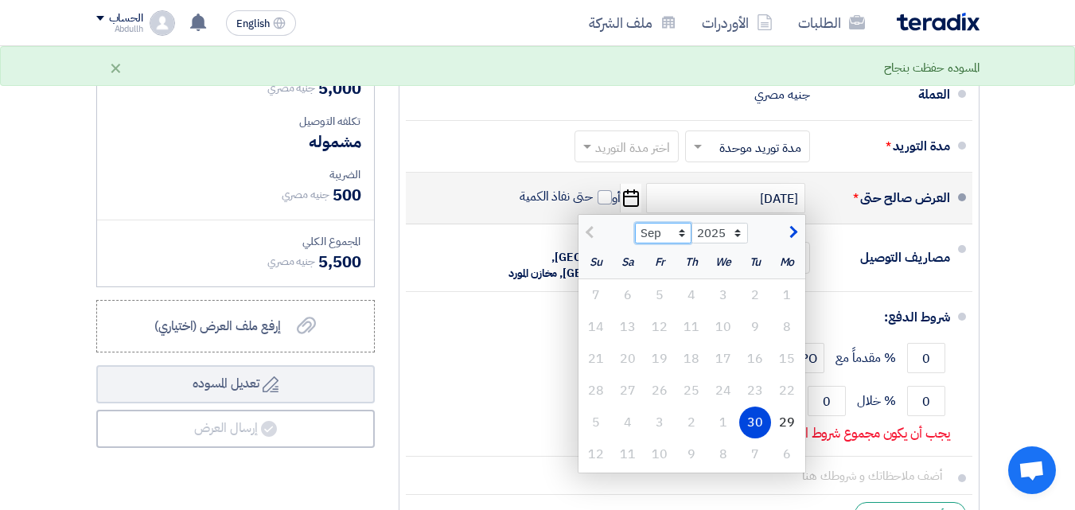
click at [684, 241] on select "Sep Oct Nov Dec" at bounding box center [663, 233] width 56 height 21
select select "10"
click at [635, 235] on select "Sep Oct Nov Dec" at bounding box center [663, 233] width 56 height 21
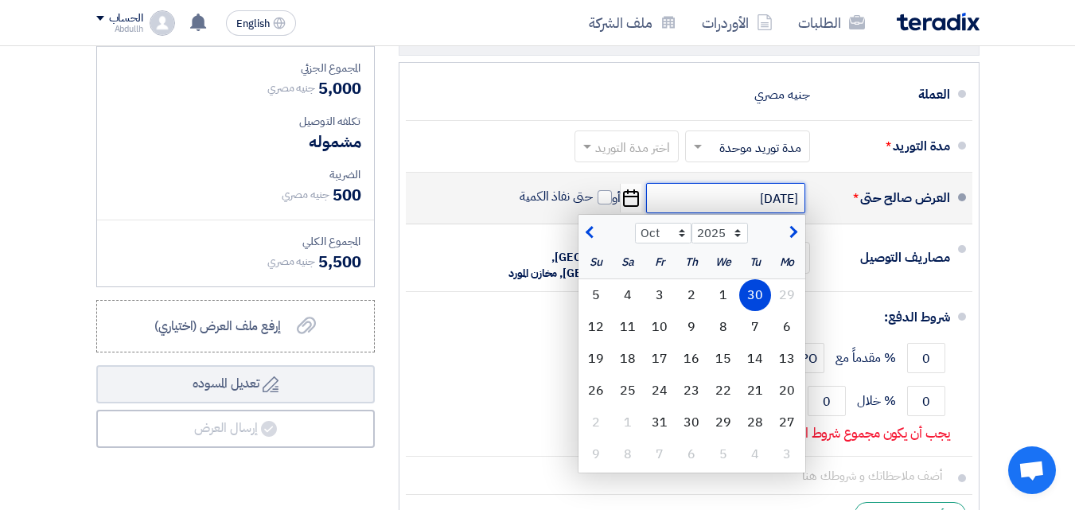
click at [740, 210] on input "[DATE]" at bounding box center [725, 198] width 159 height 30
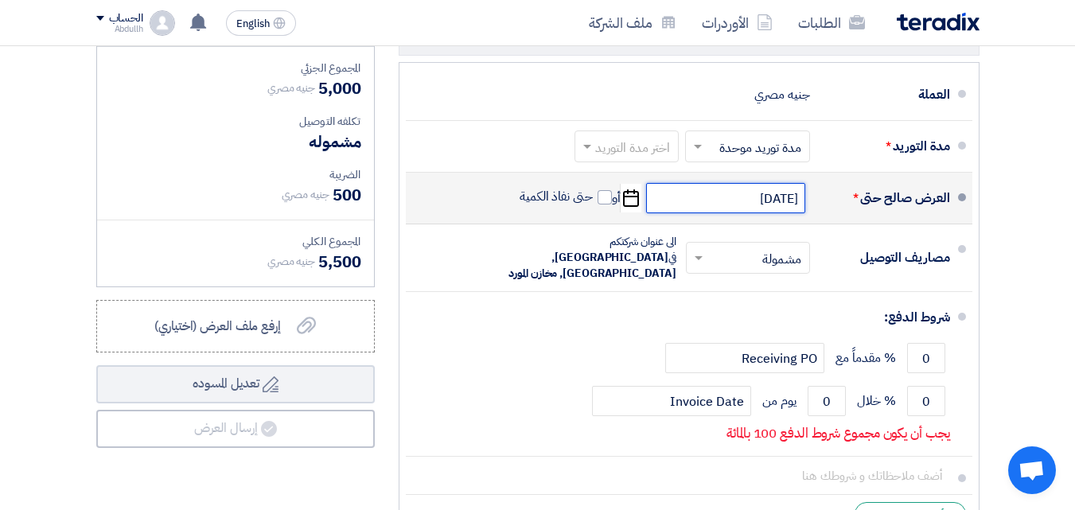
click at [738, 213] on input "[DATE]" at bounding box center [725, 198] width 159 height 30
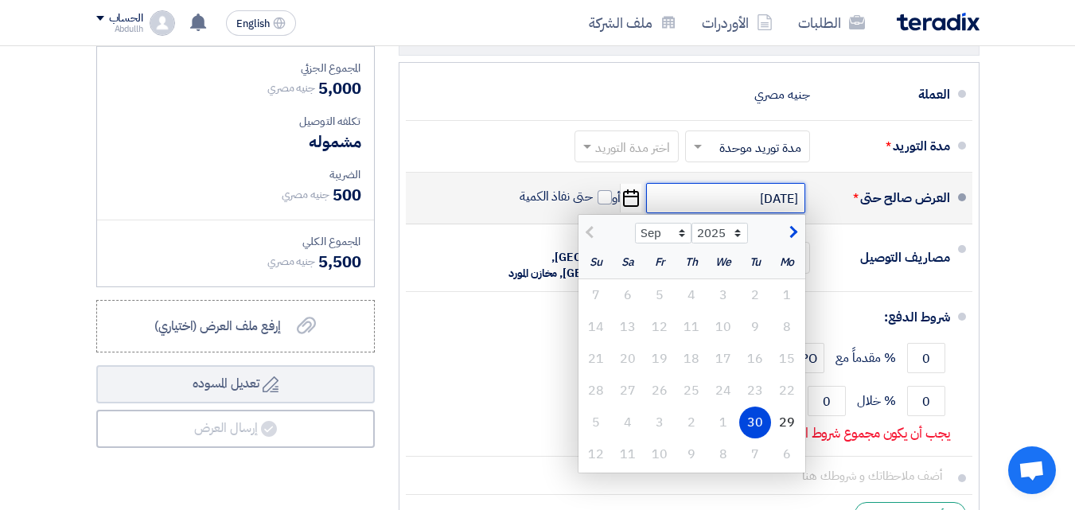
click at [737, 210] on input "[DATE]" at bounding box center [725, 198] width 159 height 30
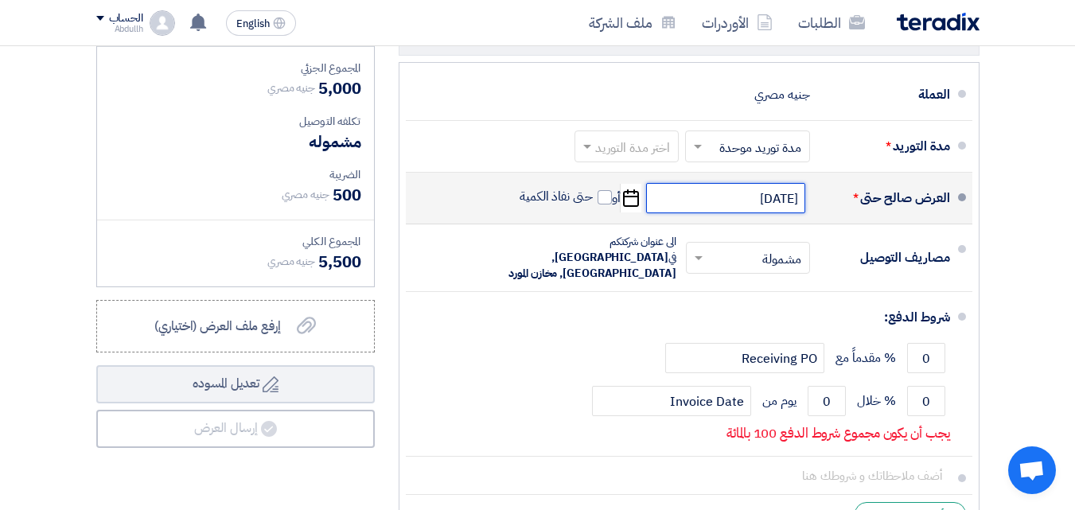
click at [737, 210] on input "[DATE]" at bounding box center [725, 198] width 159 height 30
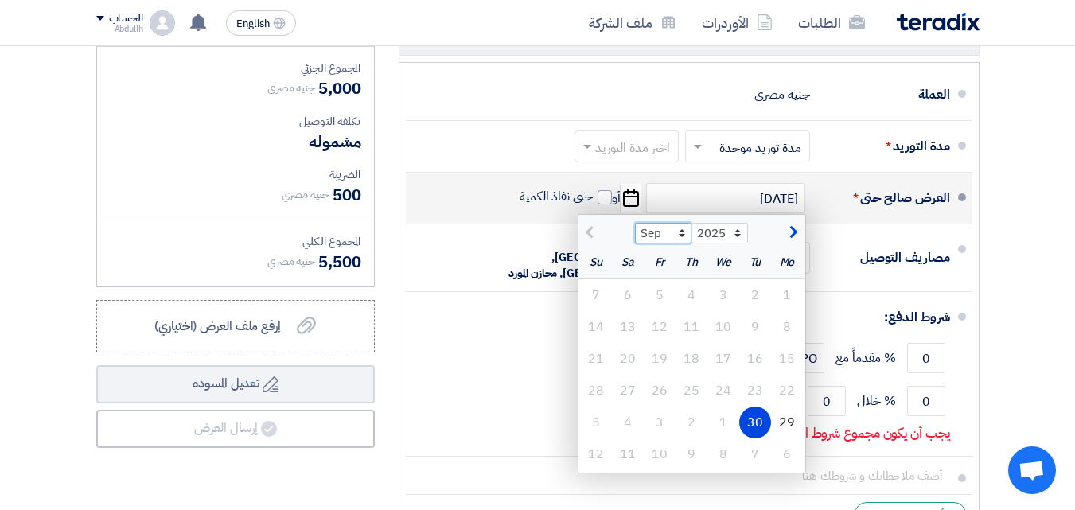
click at [682, 243] on select "Sep Oct Nov Dec" at bounding box center [663, 233] width 56 height 21
select select "10"
click at [635, 235] on select "Sep Oct Nov Dec" at bounding box center [663, 233] width 56 height 21
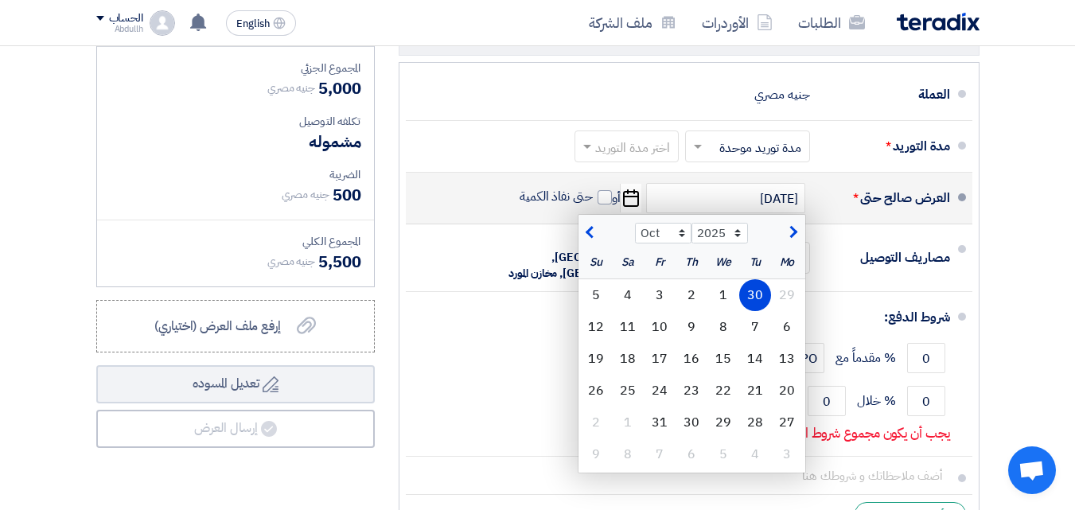
click at [760, 311] on div "30" at bounding box center [755, 295] width 32 height 32
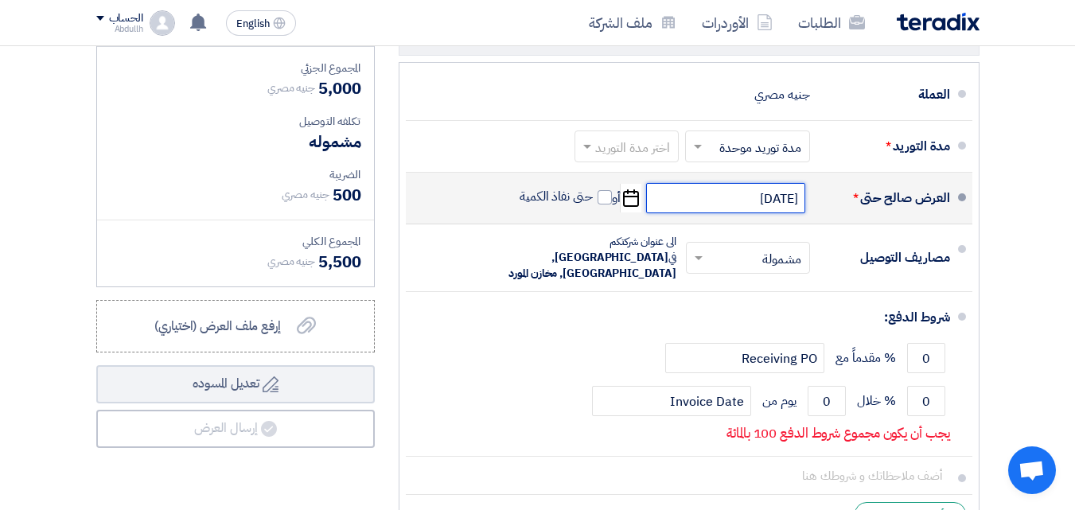
click at [729, 213] on input "[DATE]" at bounding box center [725, 198] width 159 height 30
click at [718, 213] on input "[DATE]" at bounding box center [725, 198] width 159 height 30
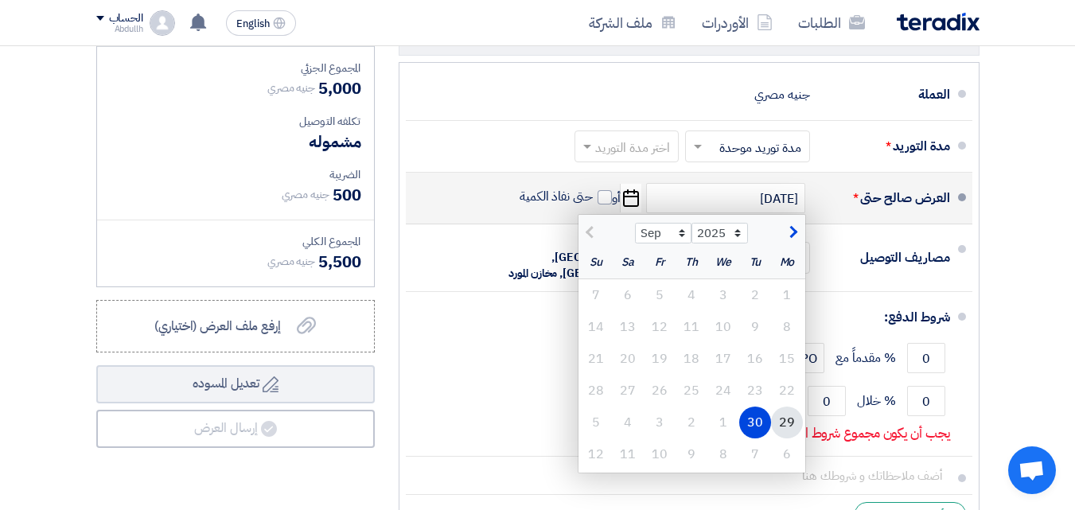
click at [780, 430] on div "29" at bounding box center [787, 422] width 32 height 32
type input "[DATE]"
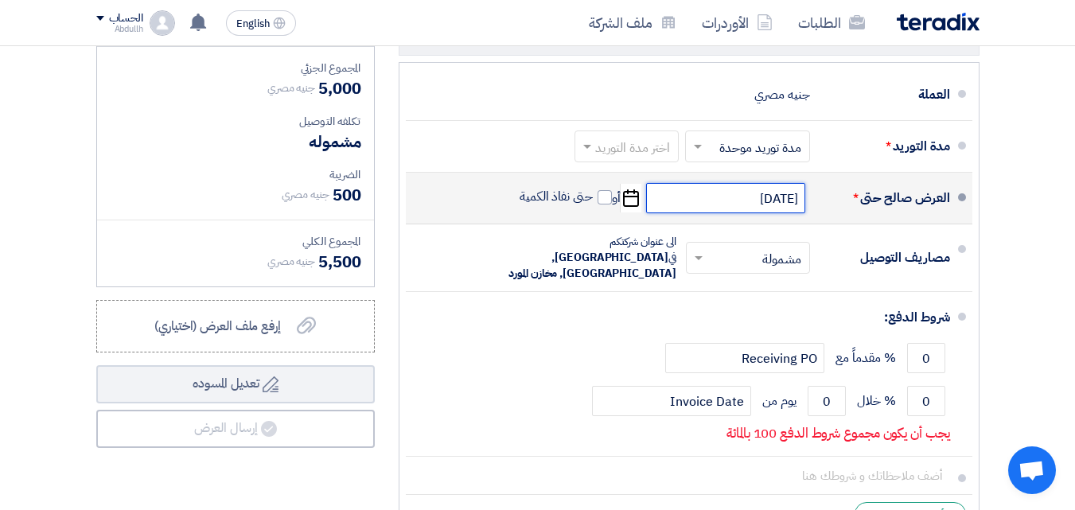
click at [725, 201] on input "[DATE]" at bounding box center [725, 198] width 159 height 30
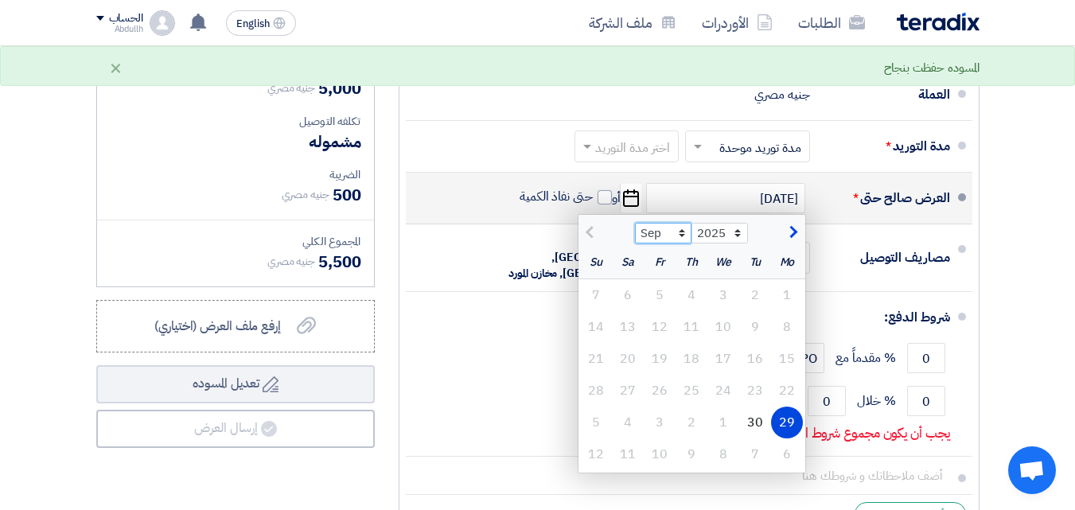
click at [683, 242] on select "Sep Oct Nov Dec" at bounding box center [663, 233] width 56 height 21
select select "10"
click at [635, 235] on select "Sep Oct Nov Dec" at bounding box center [663, 233] width 56 height 21
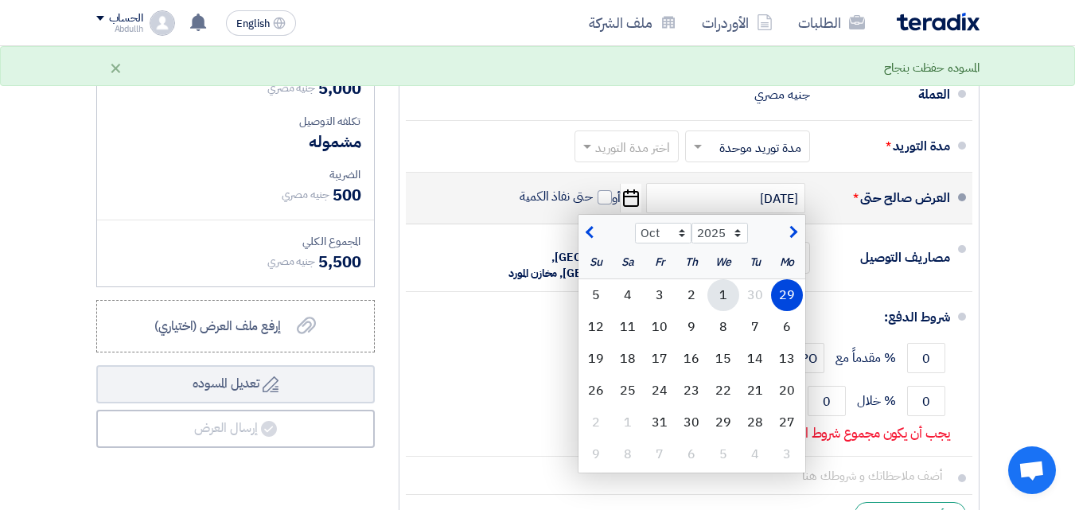
click at [733, 306] on div "1" at bounding box center [723, 295] width 32 height 32
type input "[DATE]"
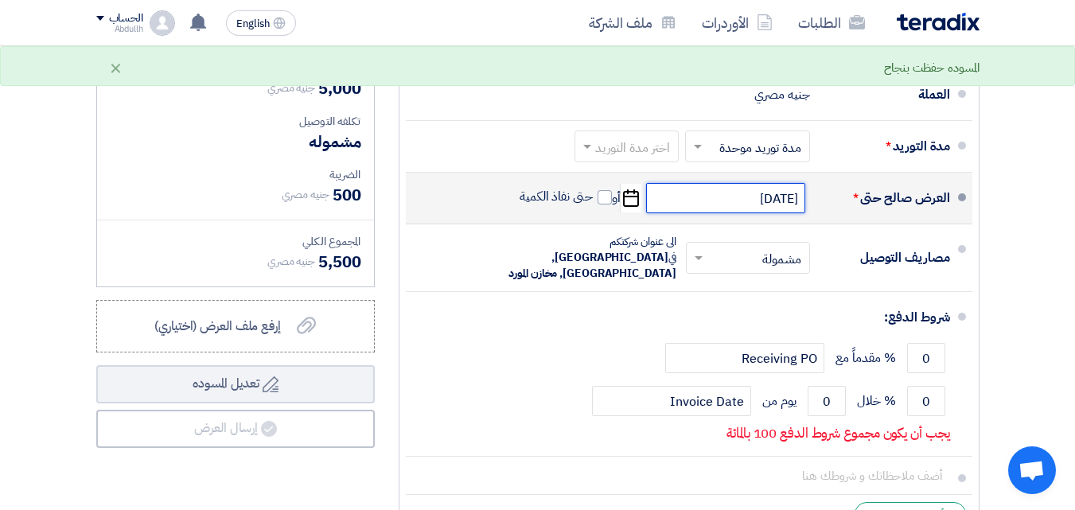
click at [727, 213] on input "[DATE]" at bounding box center [725, 198] width 159 height 30
select select "10"
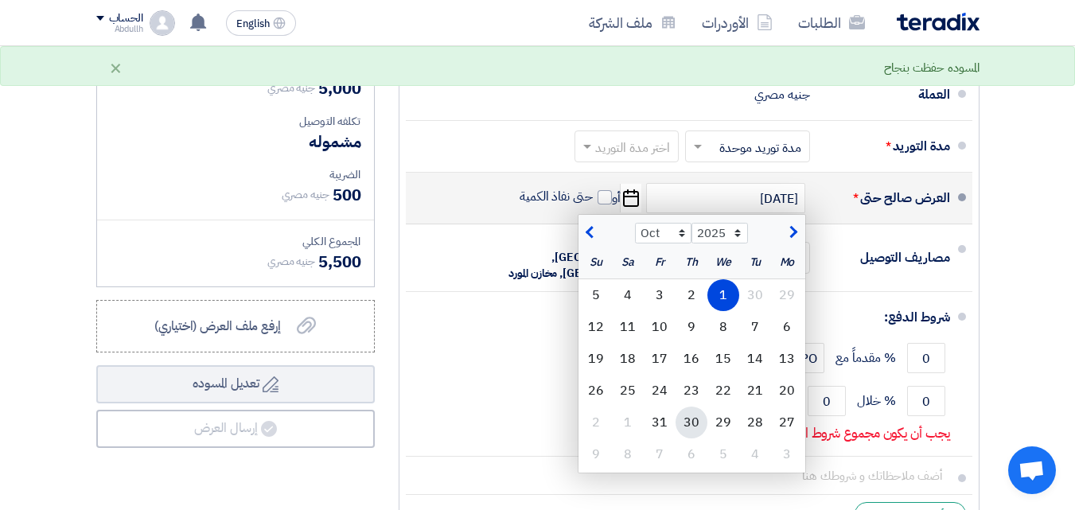
click at [698, 431] on div "30" at bounding box center [691, 422] width 32 height 32
type input "[DATE]"
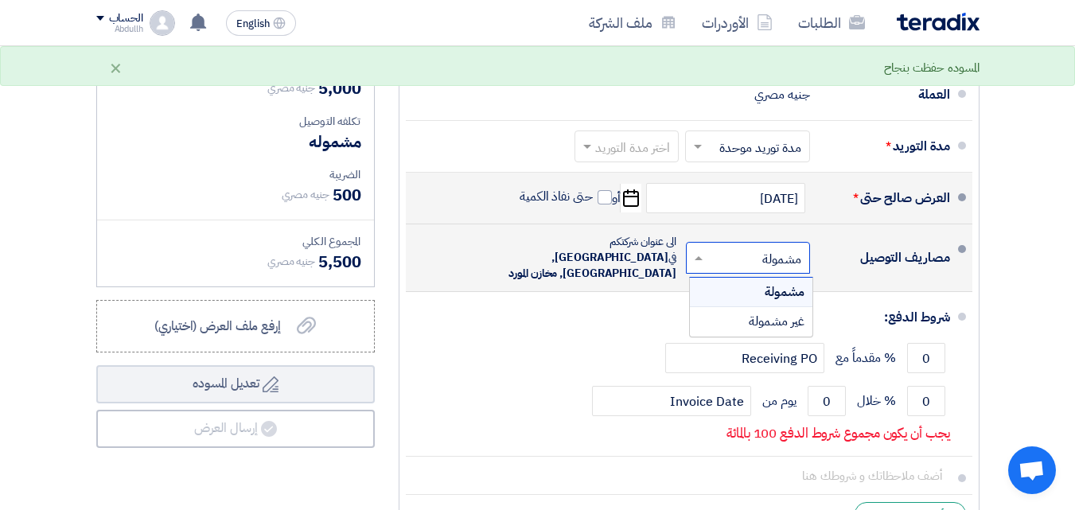
click at [692, 257] on span at bounding box center [696, 258] width 20 height 16
click at [725, 324] on div "غير مشمولة" at bounding box center [751, 321] width 122 height 29
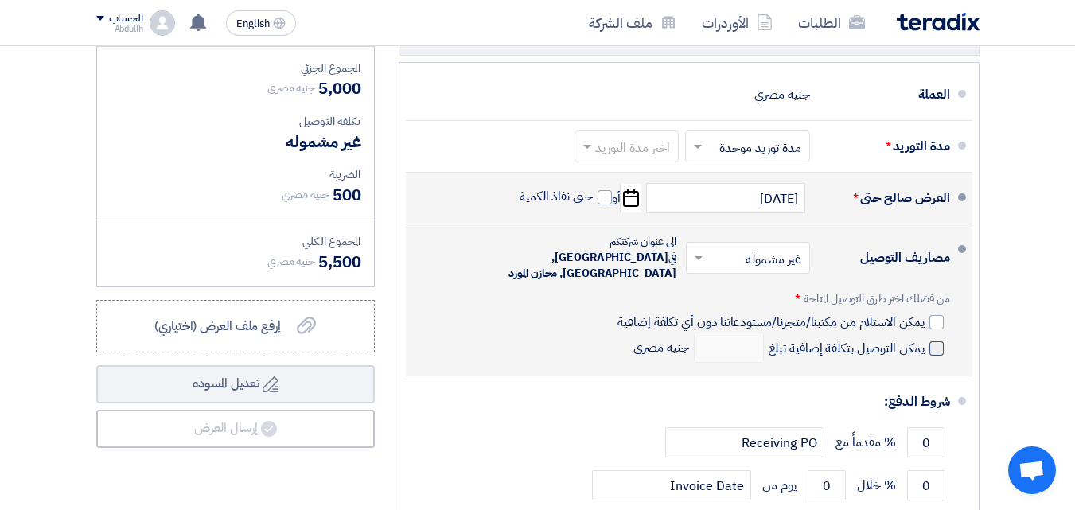
click at [934, 348] on span at bounding box center [936, 348] width 14 height 14
click at [924, 348] on input "يمكن التوصيل بتكلفة إضافية تبلغ" at bounding box center [844, 355] width 159 height 30
checkbox input "true"
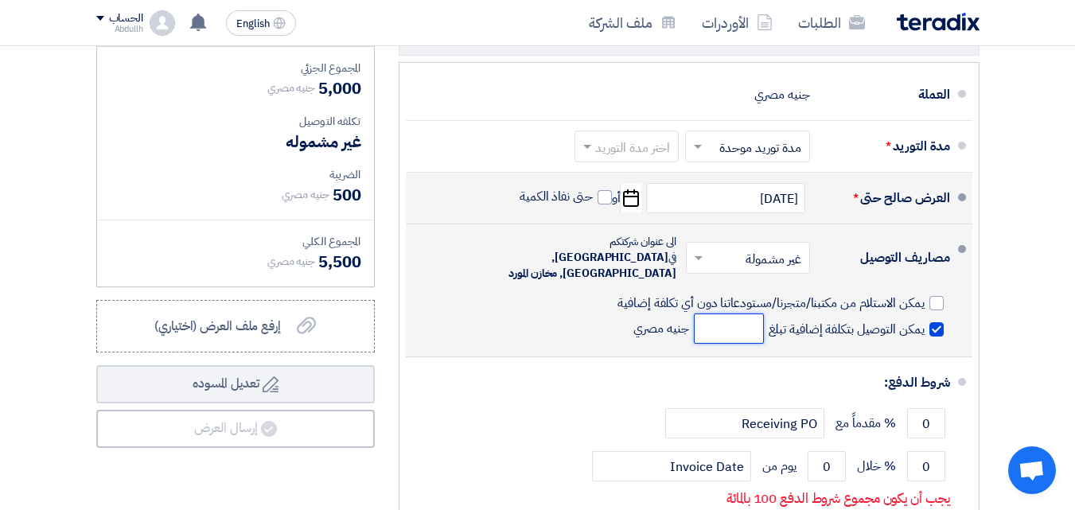
click at [743, 330] on input "number" at bounding box center [729, 328] width 70 height 30
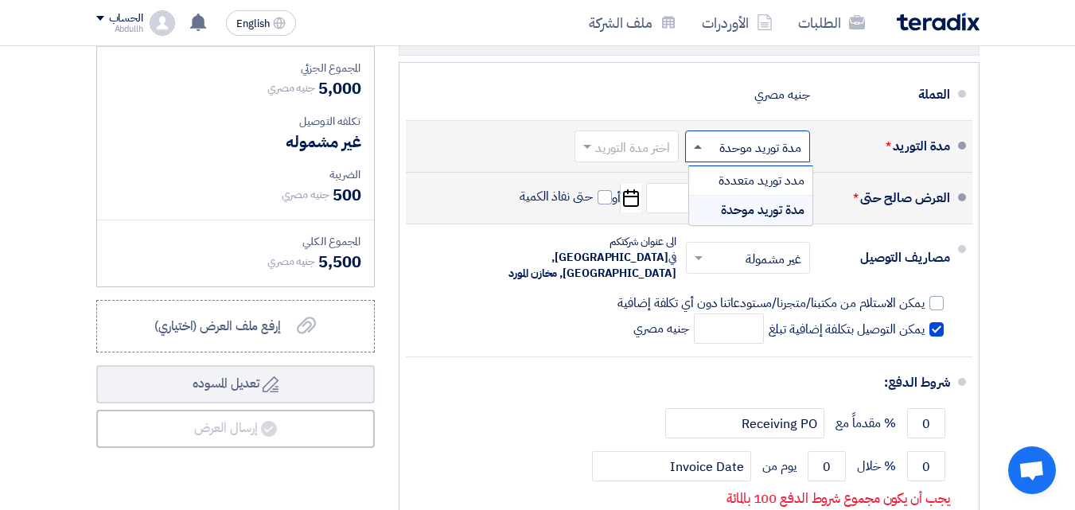
click at [694, 149] on span at bounding box center [698, 147] width 8 height 4
click at [591, 154] on span at bounding box center [585, 146] width 20 height 16
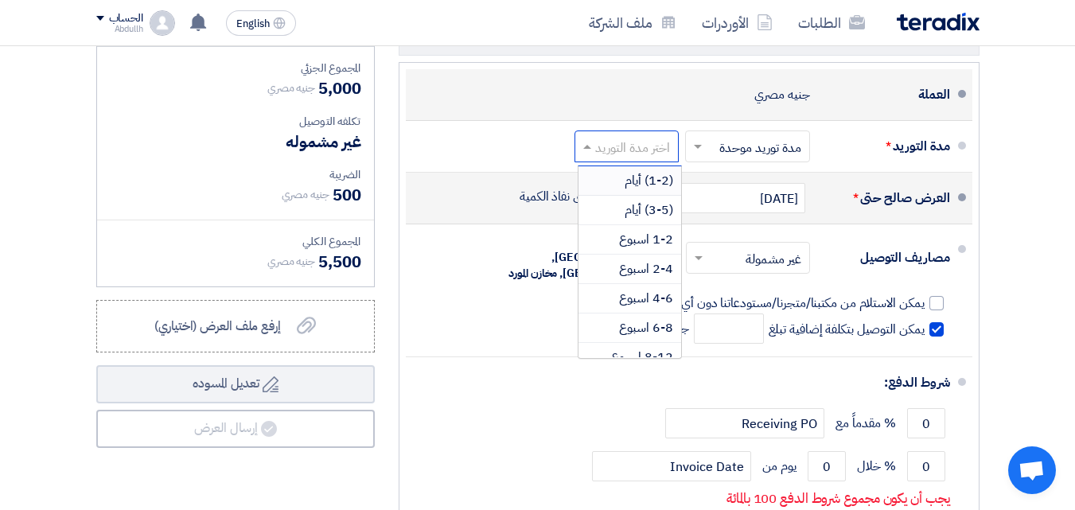
click at [646, 114] on div "العملة جنيه مصري" at bounding box center [683, 95] width 531 height 38
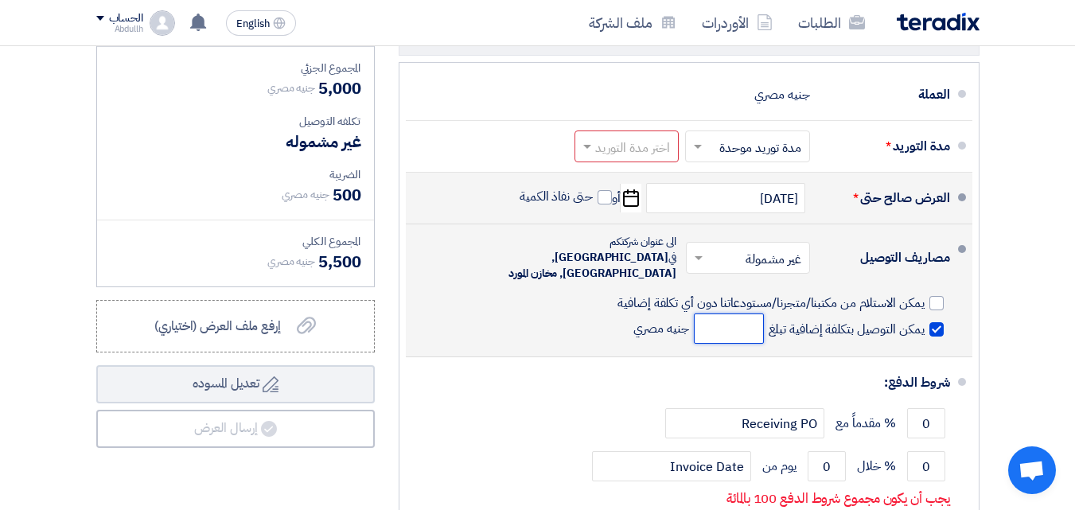
click at [723, 321] on input "number" at bounding box center [729, 328] width 70 height 30
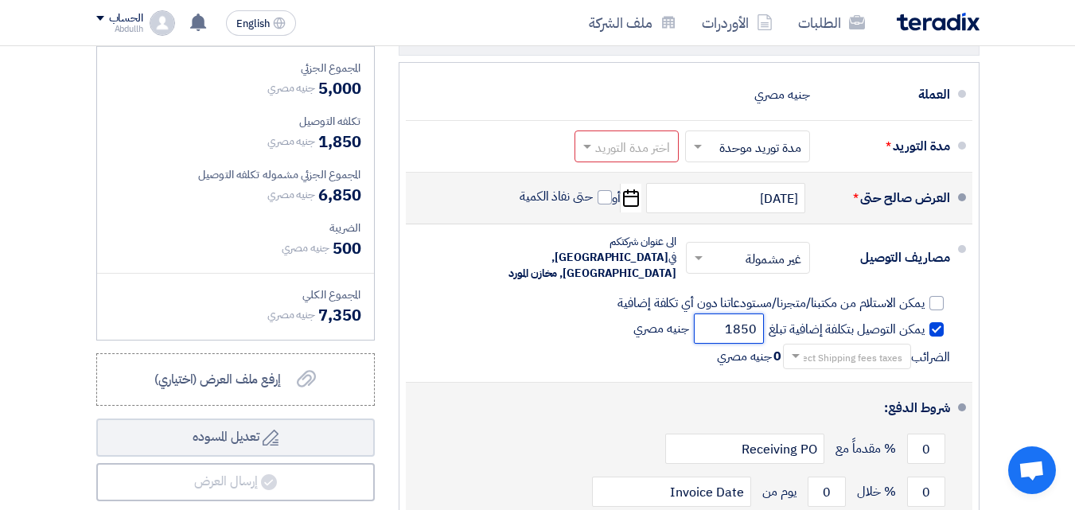
type input "1850"
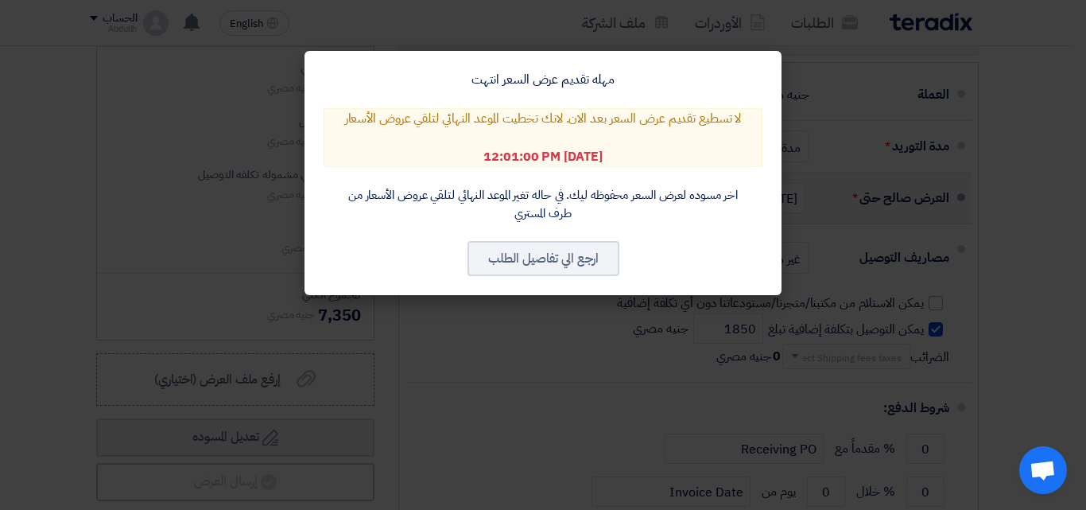
click at [553, 322] on modal-container "مهله تقديم عرض السعر انتهت لا تسطيع تقديم عرض السعر بعد الان. لانك تخطيت الموعد…" at bounding box center [543, 255] width 1086 height 510
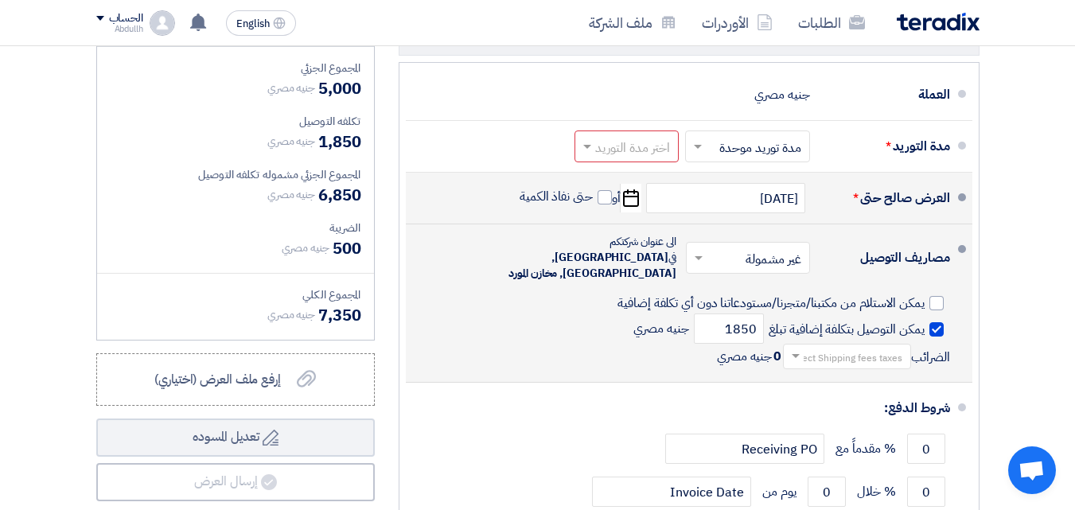
click at [823, 354] on input "text" at bounding box center [843, 358] width 120 height 23
click at [834, 380] on div "10% -VAT" at bounding box center [846, 383] width 126 height 29
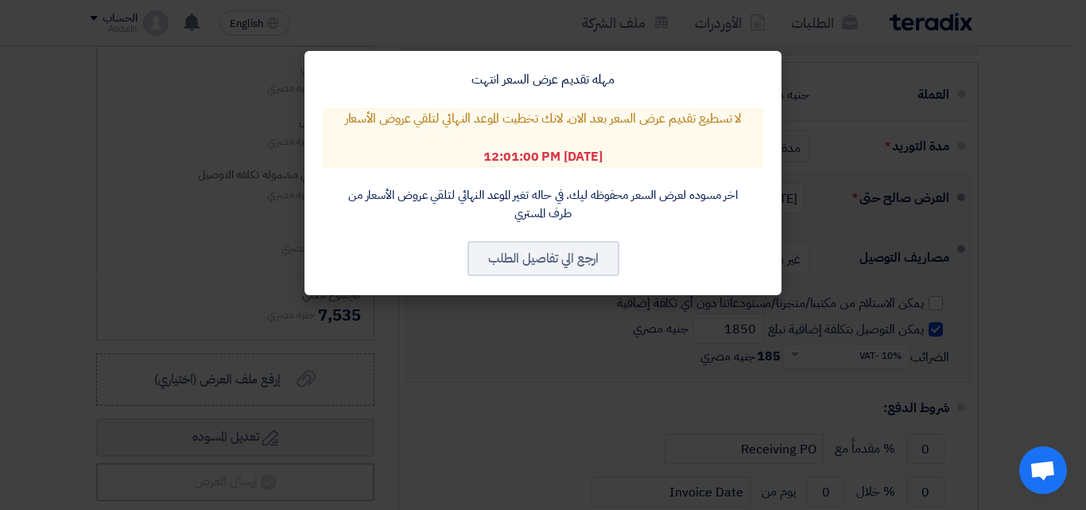
click at [822, 159] on modal-container "مهله تقديم عرض السعر انتهت لا تسطيع تقديم عرض السعر بعد الان. لانك تخطيت الموعد…" at bounding box center [543, 255] width 1086 height 510
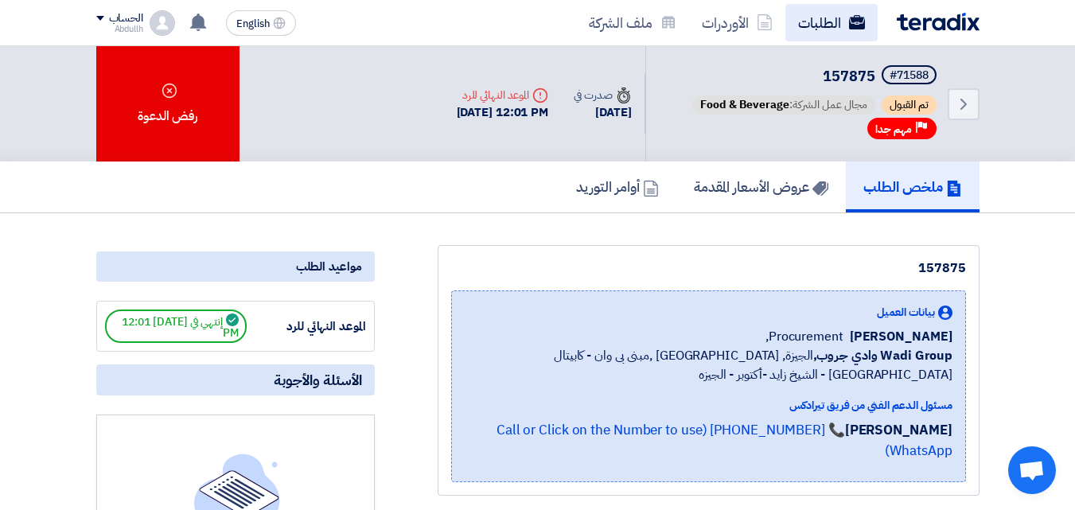
click at [819, 28] on link "الطلبات" at bounding box center [831, 22] width 92 height 37
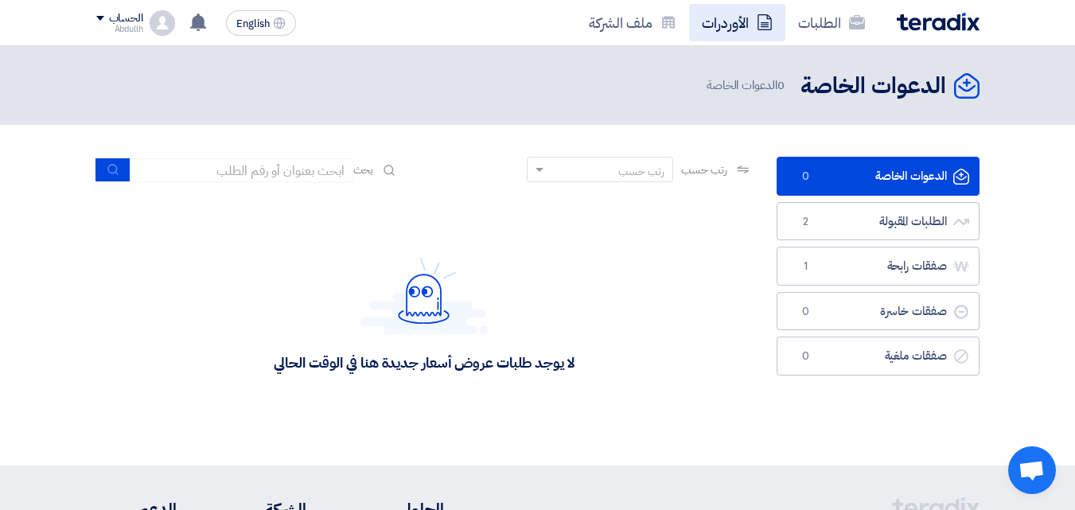
click at [748, 27] on link "الأوردرات" at bounding box center [737, 22] width 96 height 37
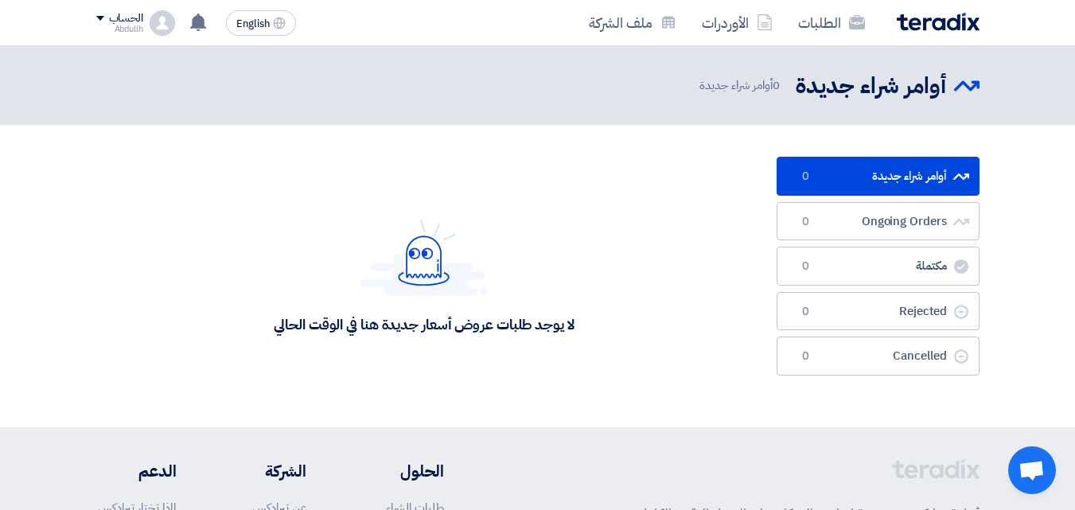
click at [940, 29] on img at bounding box center [937, 22] width 83 height 18
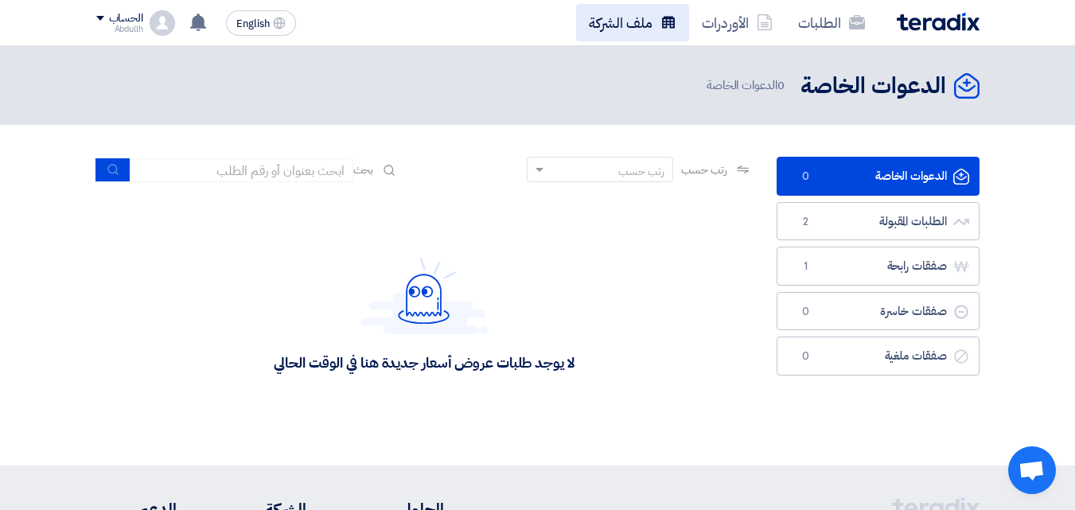
click at [639, 29] on link "ملف الشركة" at bounding box center [632, 22] width 113 height 37
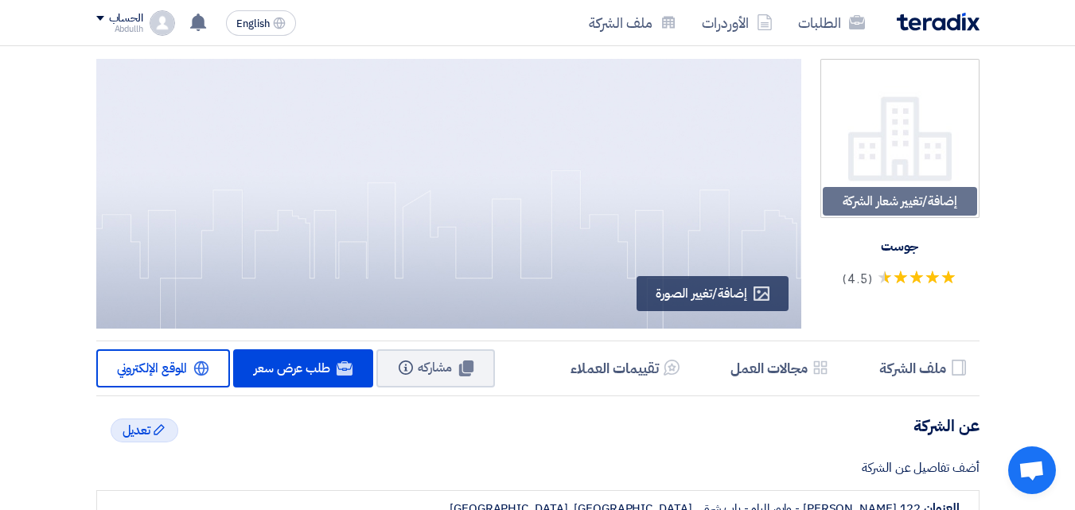
click at [104, 20] on div "الحساب" at bounding box center [119, 19] width 47 height 14
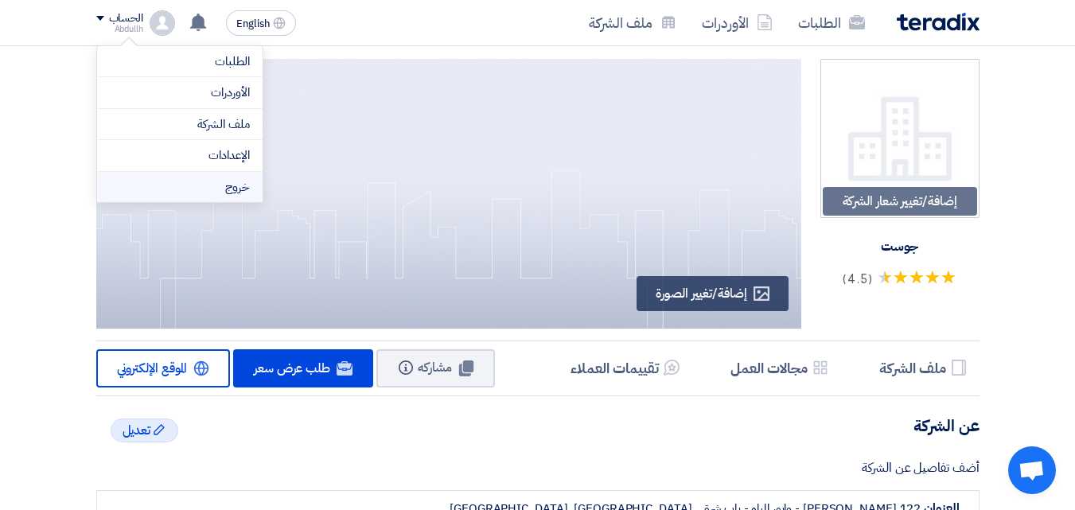
click at [193, 185] on li "خروج" at bounding box center [179, 187] width 165 height 31
